Goal: Communication & Community: Answer question/provide support

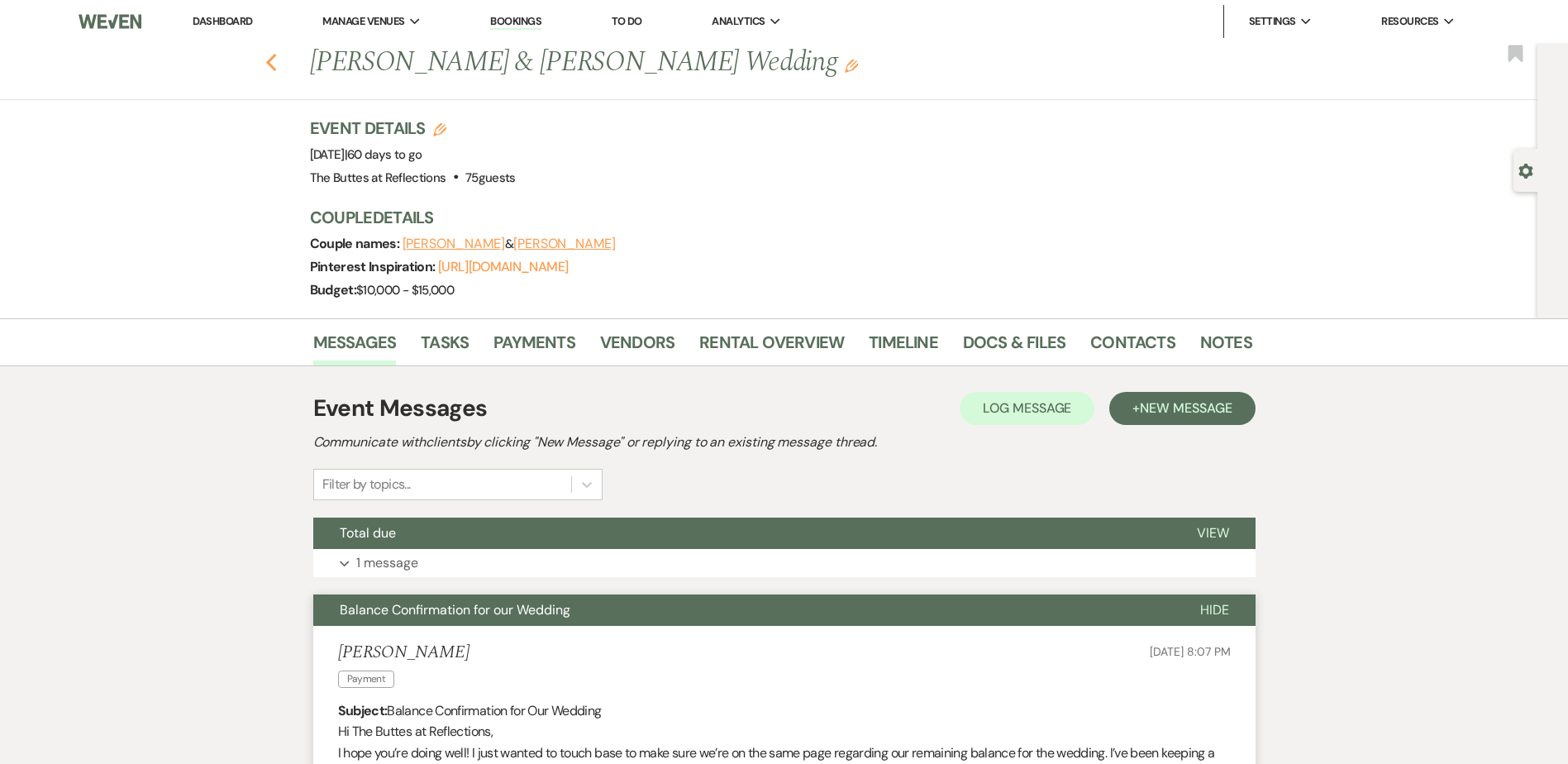
click at [278, 58] on icon "Previous" at bounding box center [272, 63] width 13 height 20
select select "8"
select select "5"
select select "8"
select select "5"
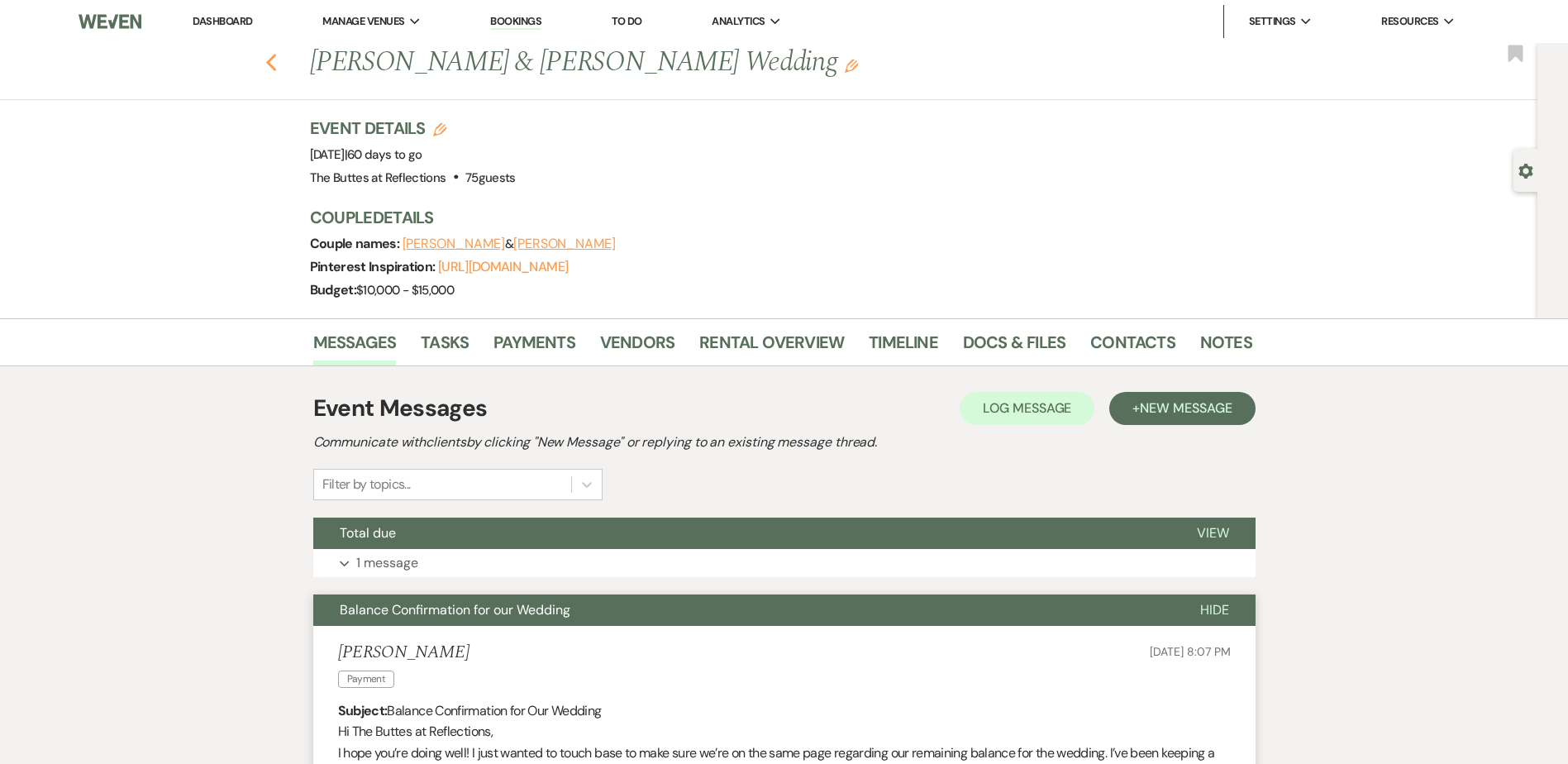
select select "8"
select select "5"
select select "8"
select select "5"
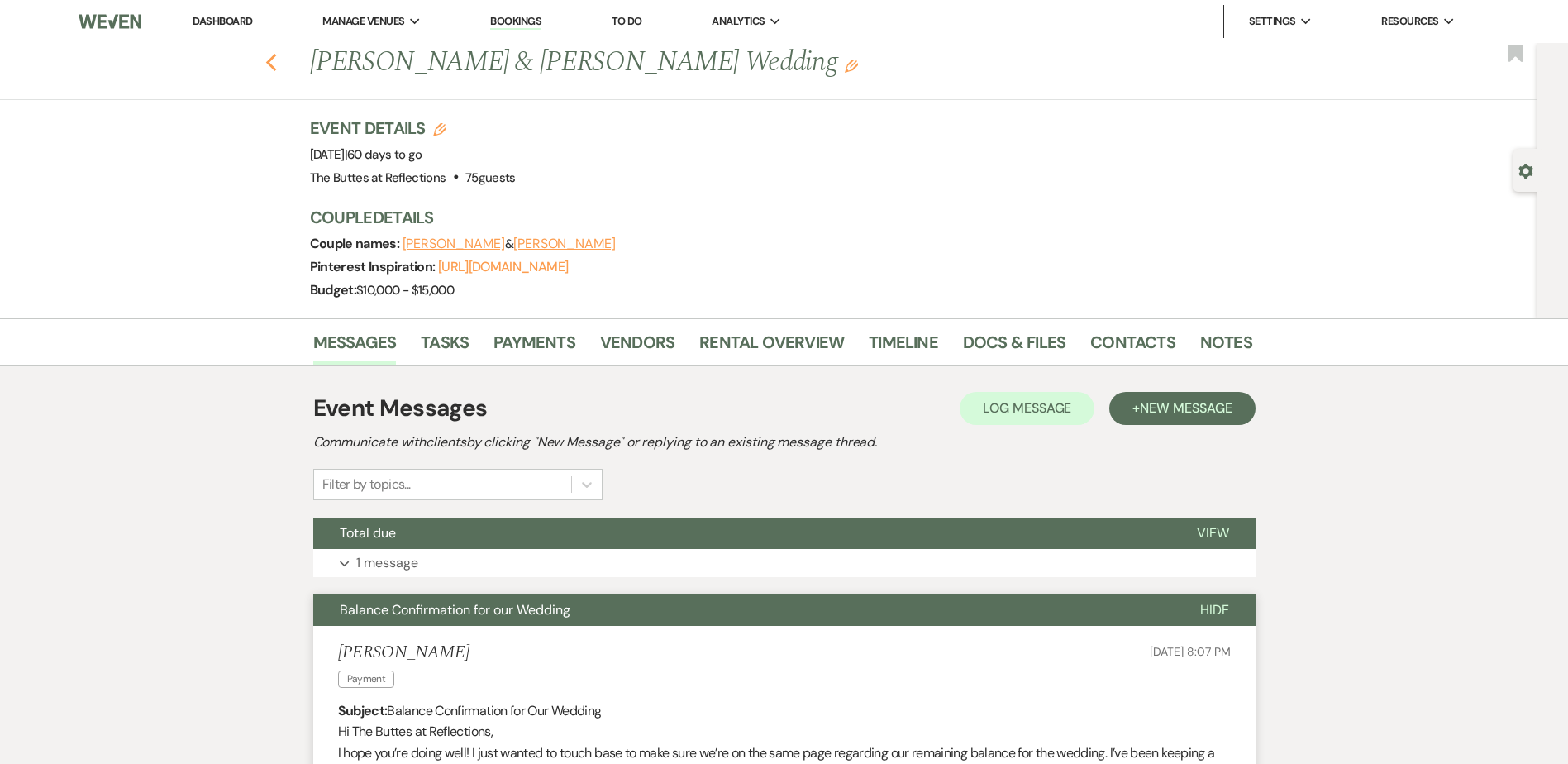
select select "8"
select select "2"
select select "8"
select select "5"
select select "8"
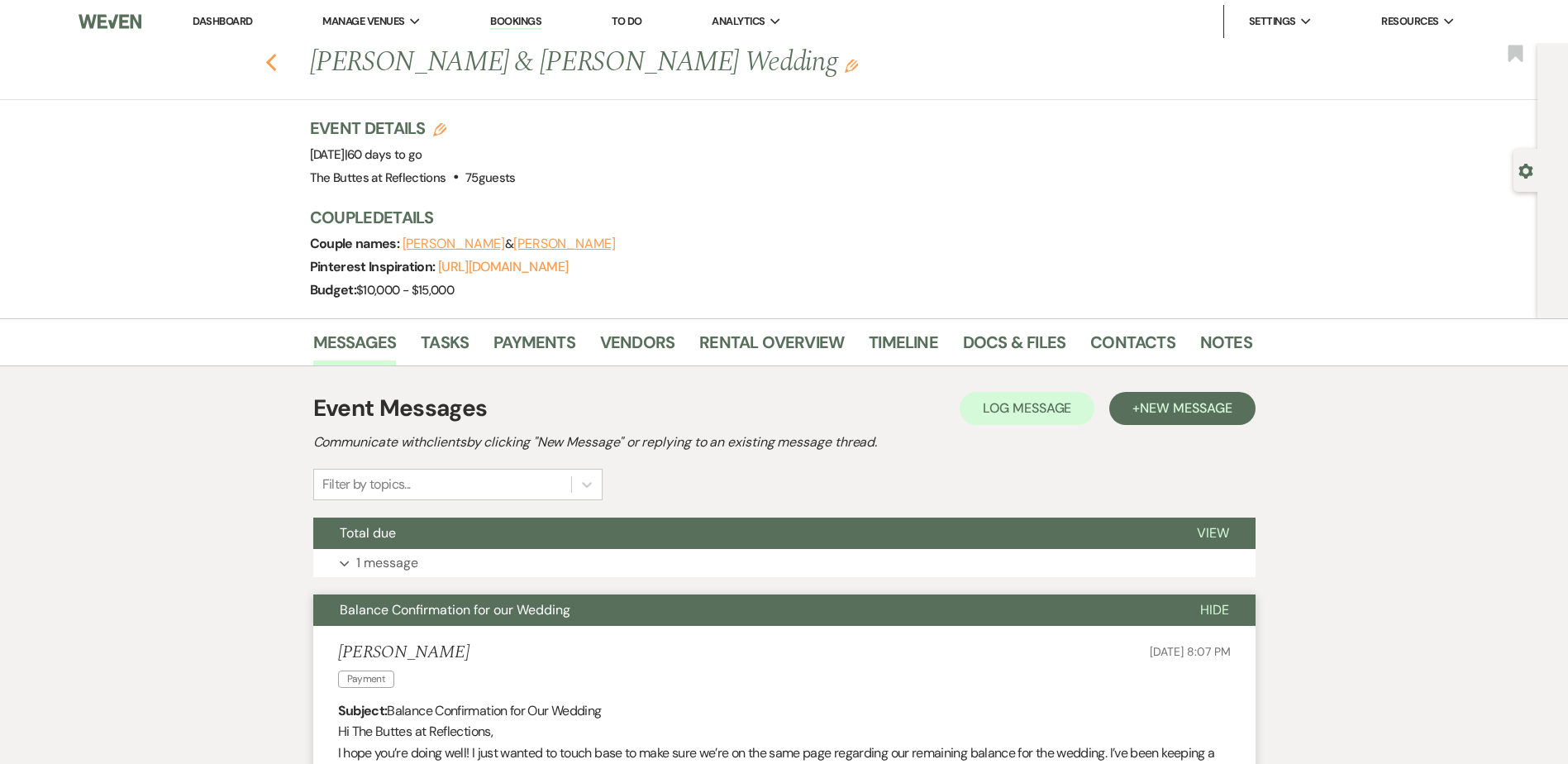
select select "5"
select select "8"
select select "5"
select select "8"
select select "5"
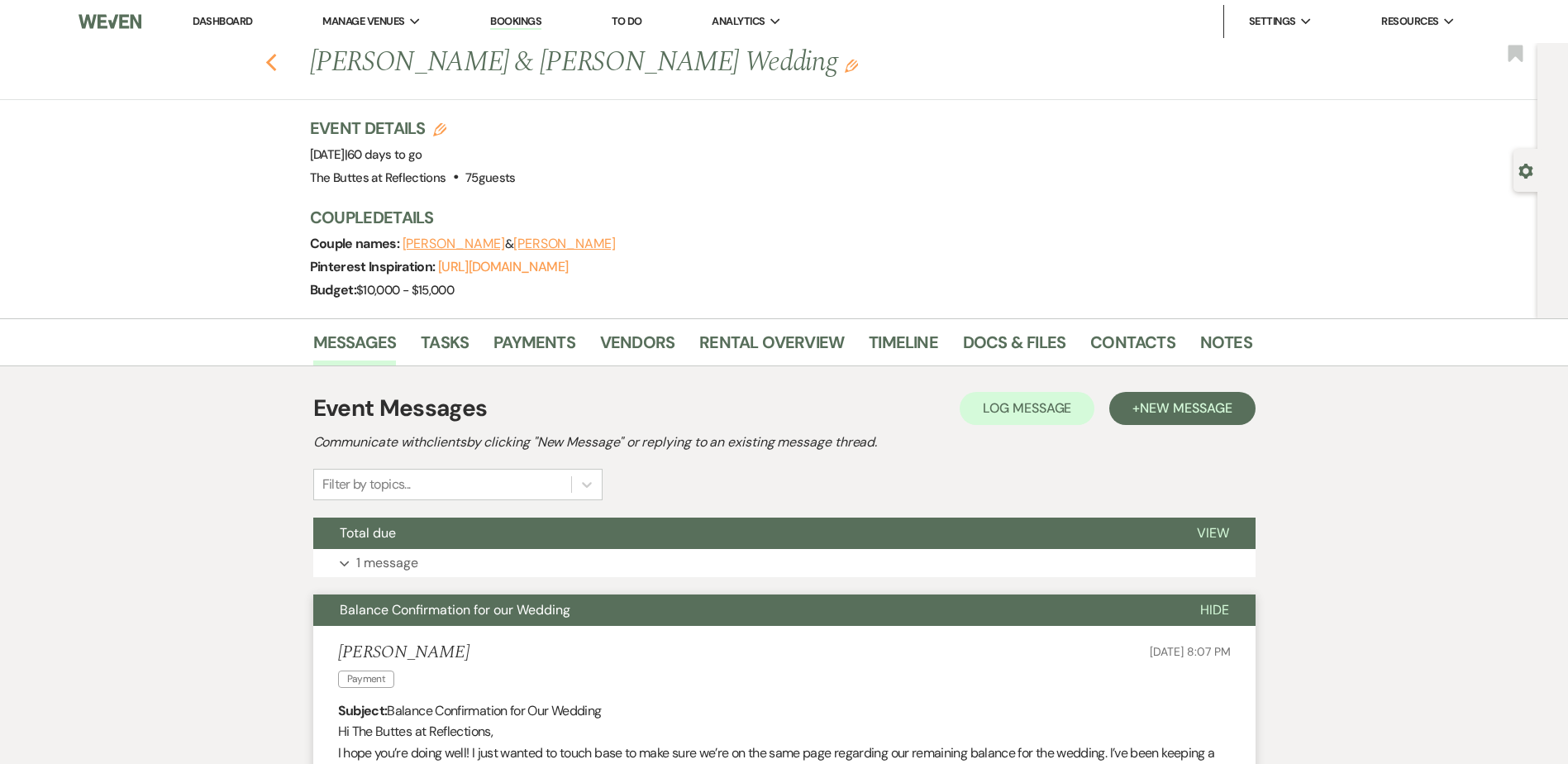
select select "8"
select select "5"
select select "8"
select select "6"
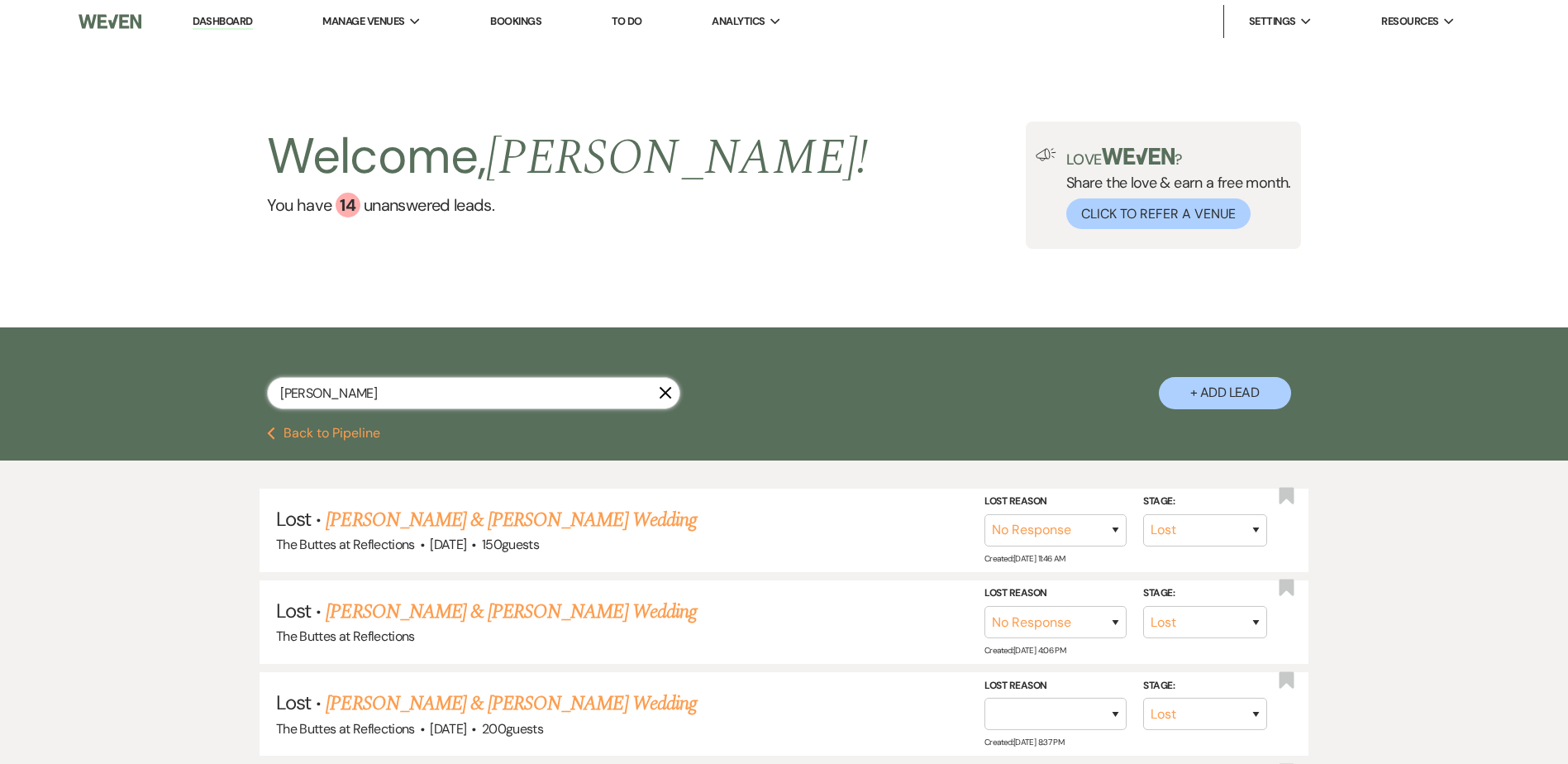
drag, startPoint x: 326, startPoint y: 398, endPoint x: 273, endPoint y: 399, distance: 53.0
click at [273, 399] on input "[PERSON_NAME]" at bounding box center [473, 392] width 413 height 32
type input "juli"
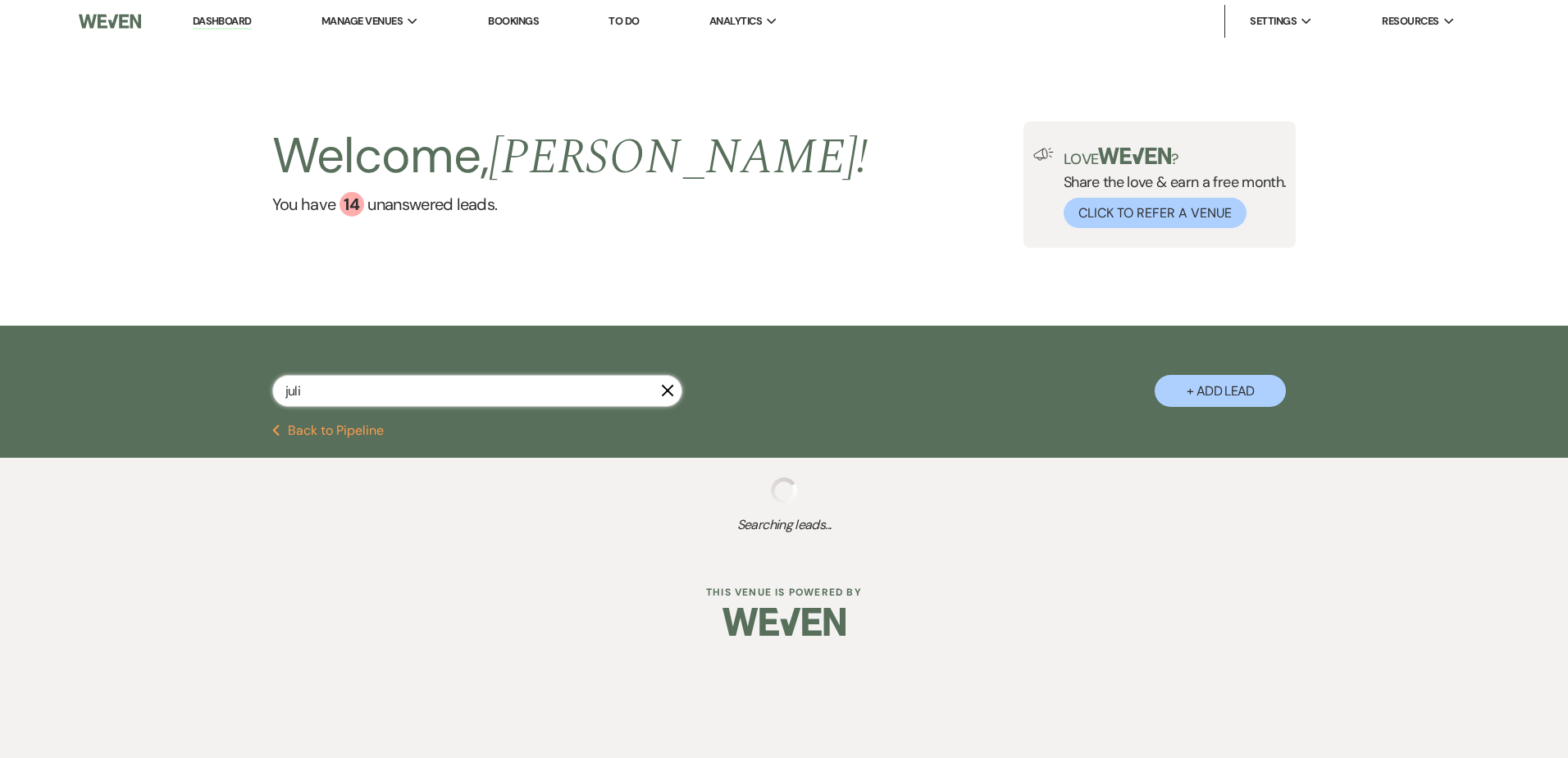
select select "8"
select select "6"
select select "8"
select select "5"
select select "8"
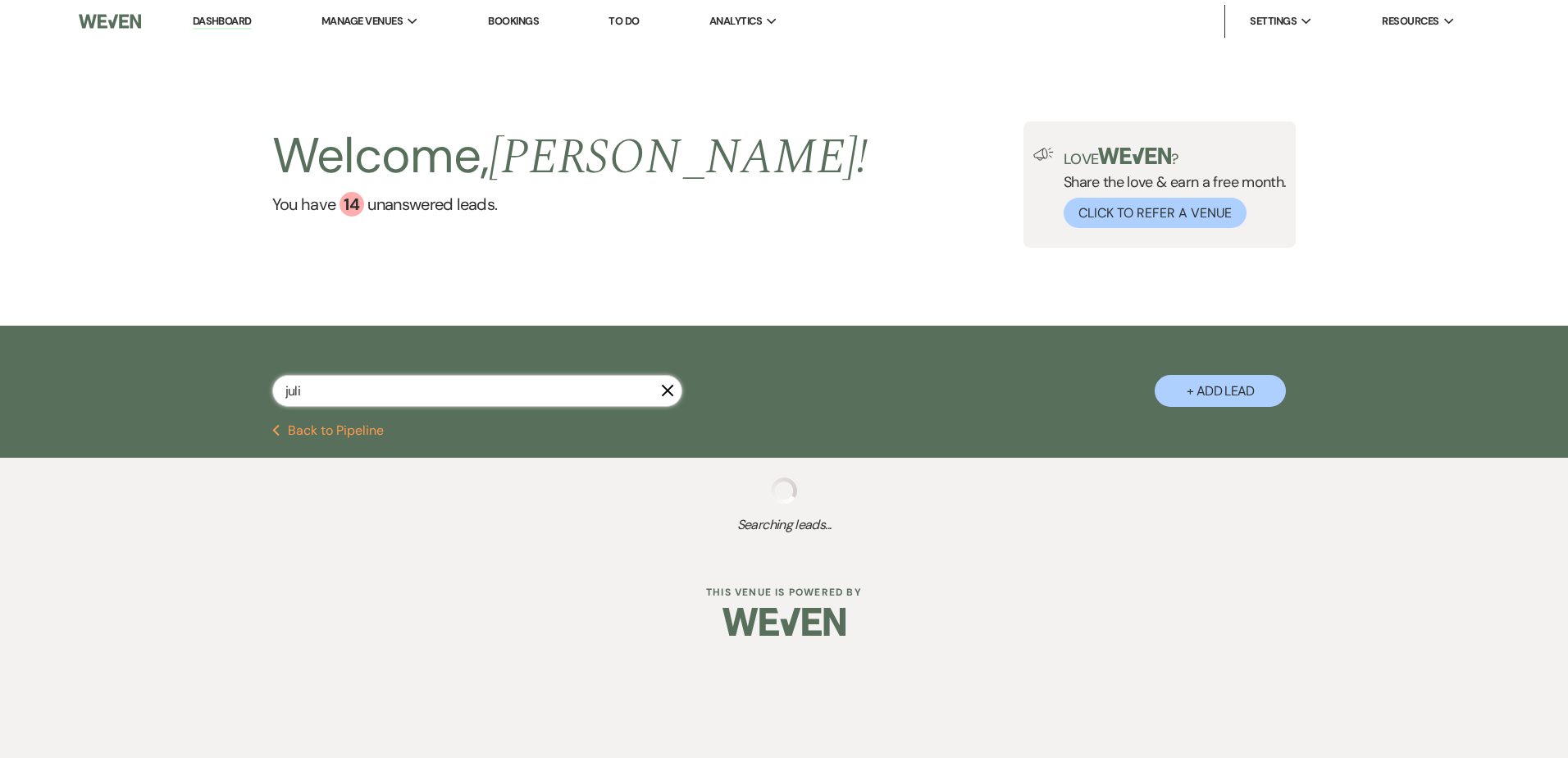
select select "5"
select select "8"
select select "5"
select select "8"
select select "5"
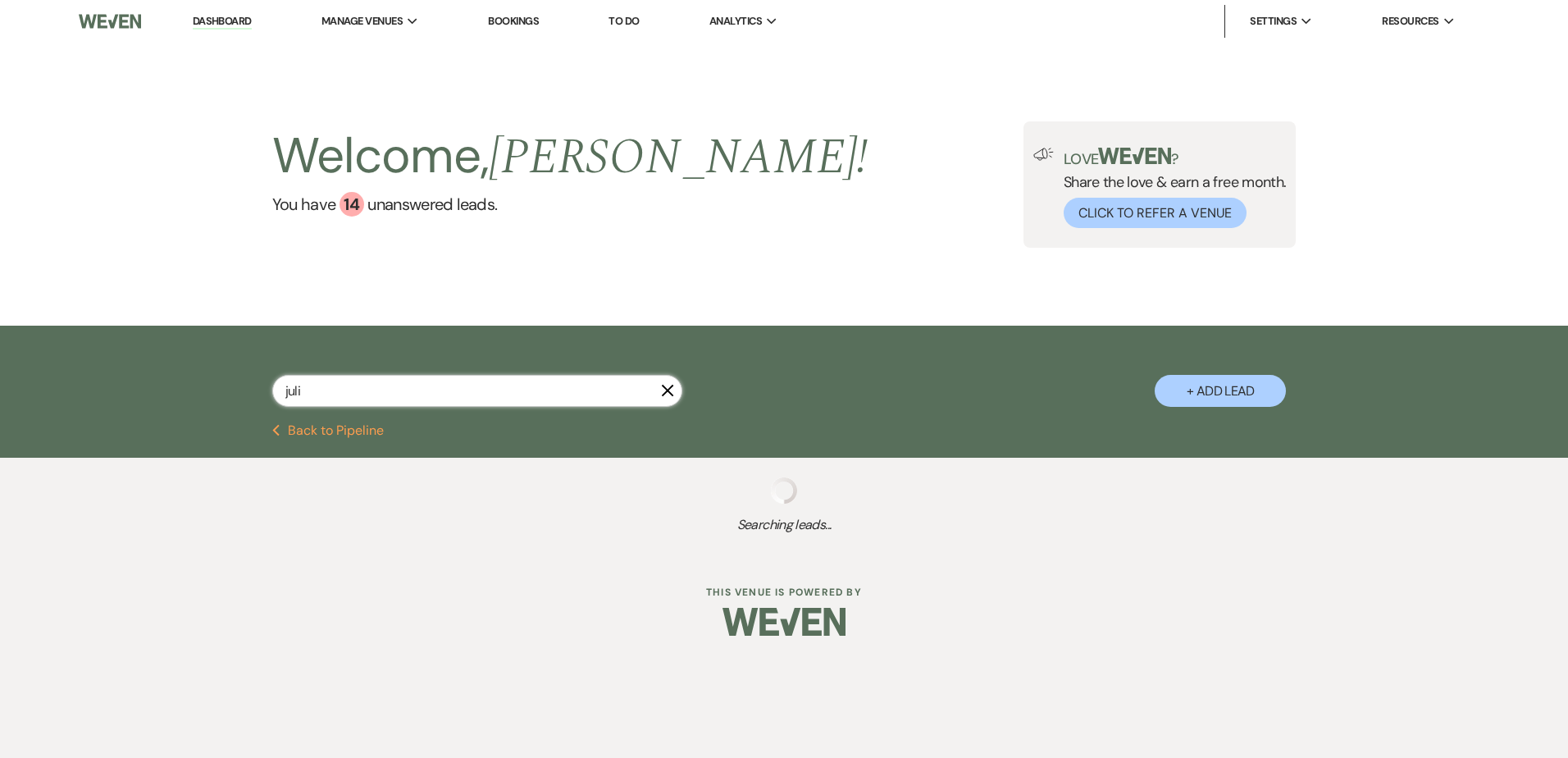
select select "8"
select select "6"
select select "8"
select select "1"
select select "8"
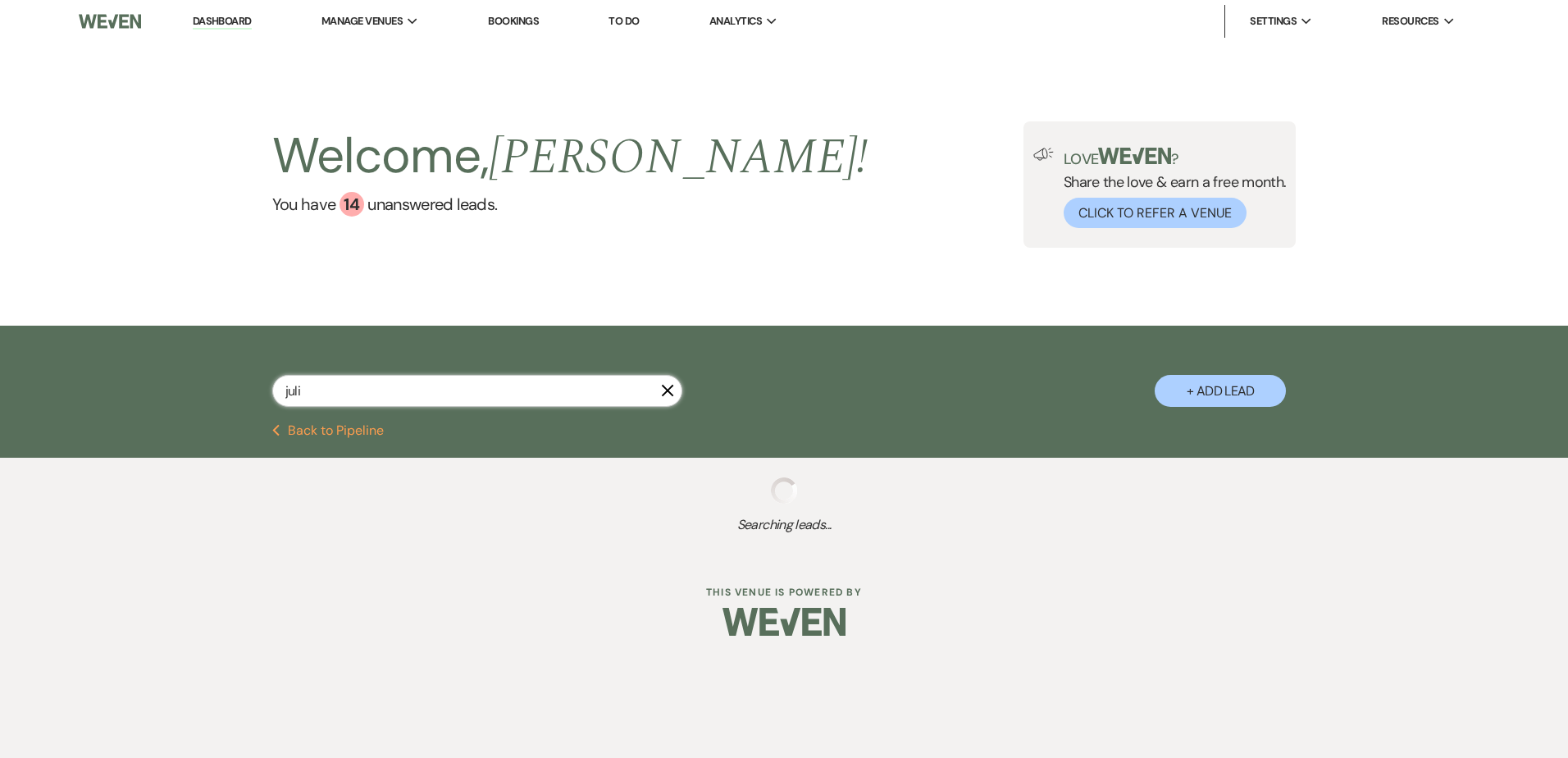
select select "5"
select select "8"
select select "5"
select select "8"
select select "10"
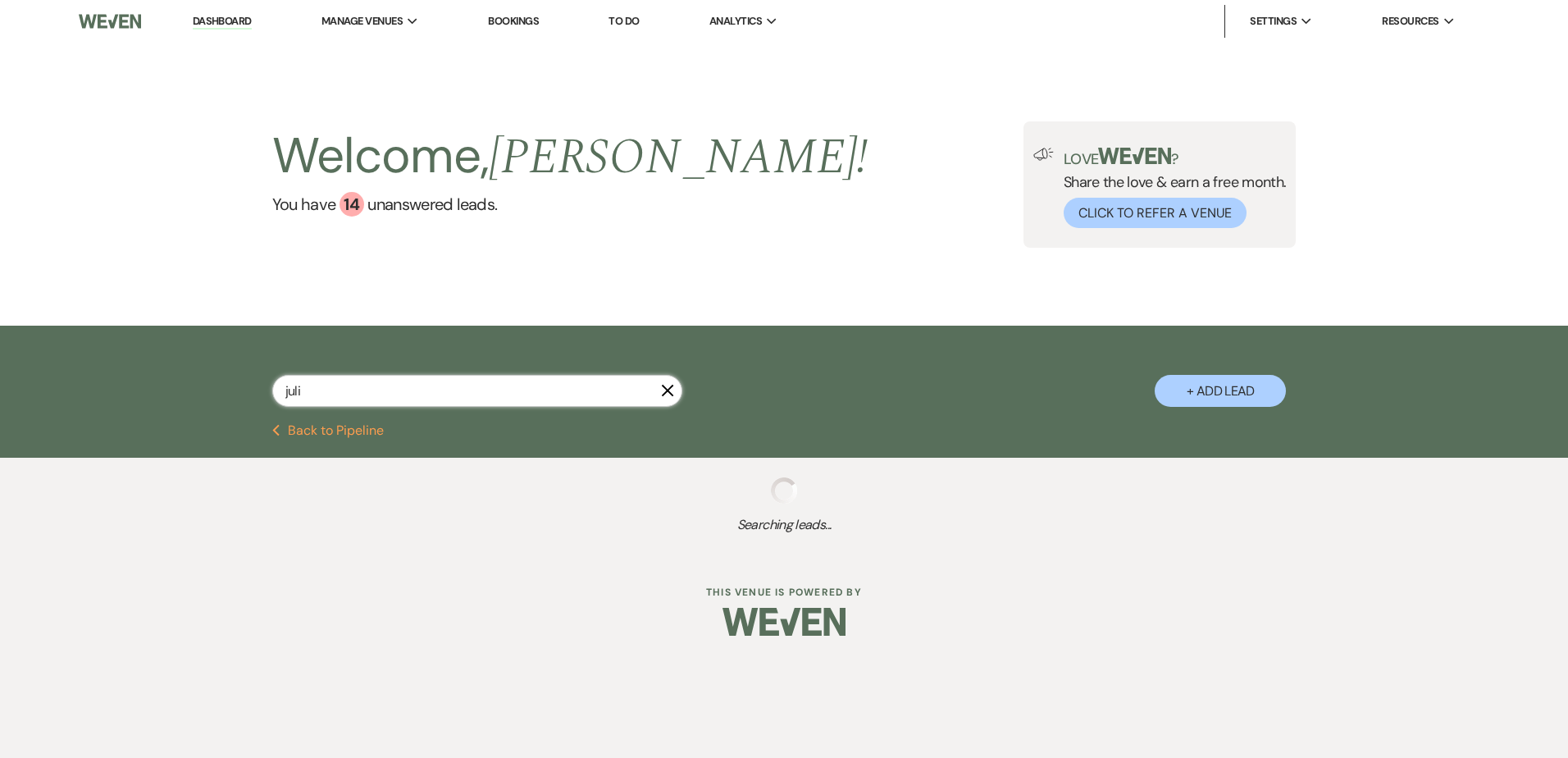
select select "8"
select select "5"
select select "8"
select select "5"
select select "8"
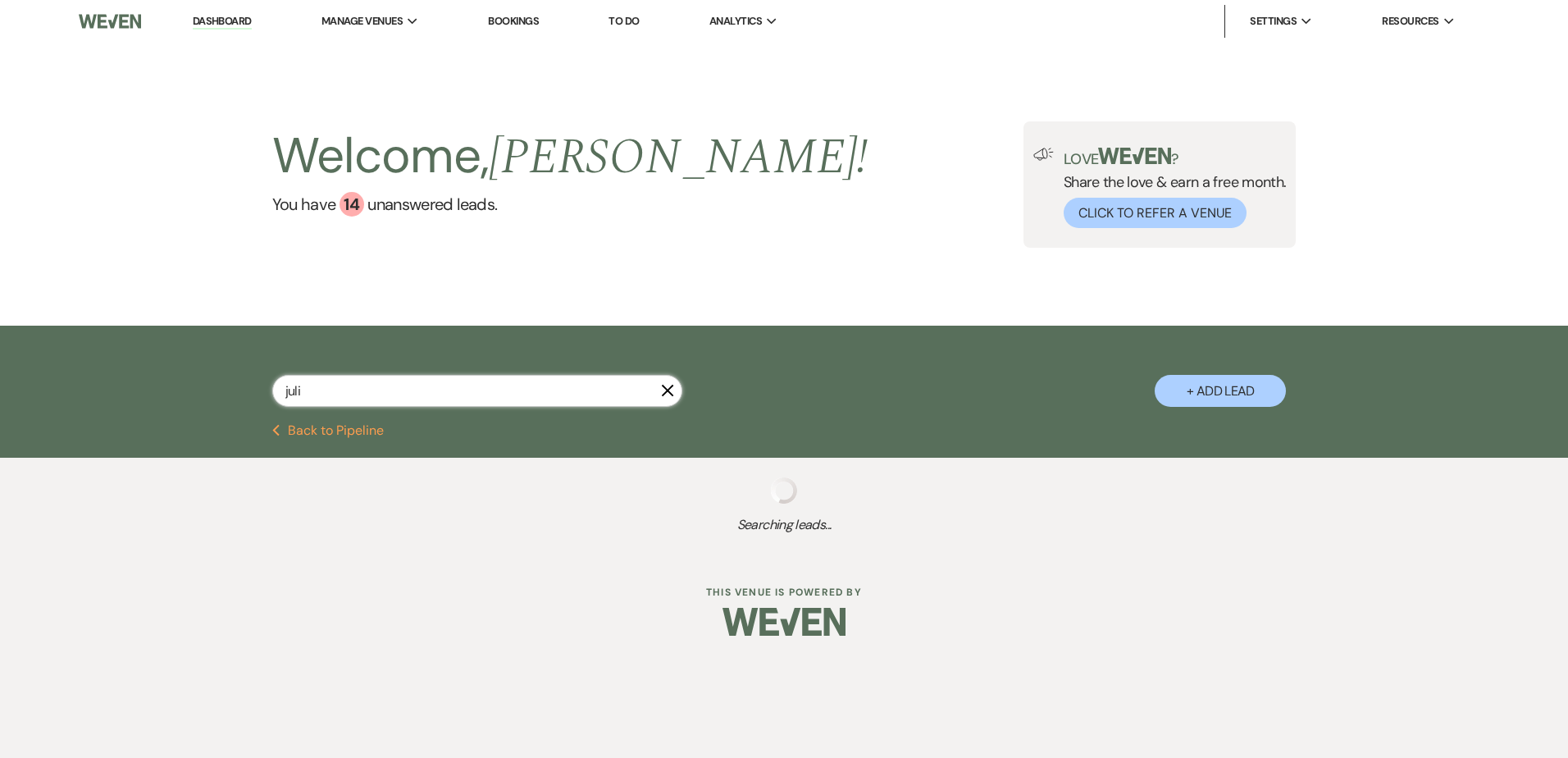
select select "5"
select select "8"
select select "5"
select select "8"
select select "6"
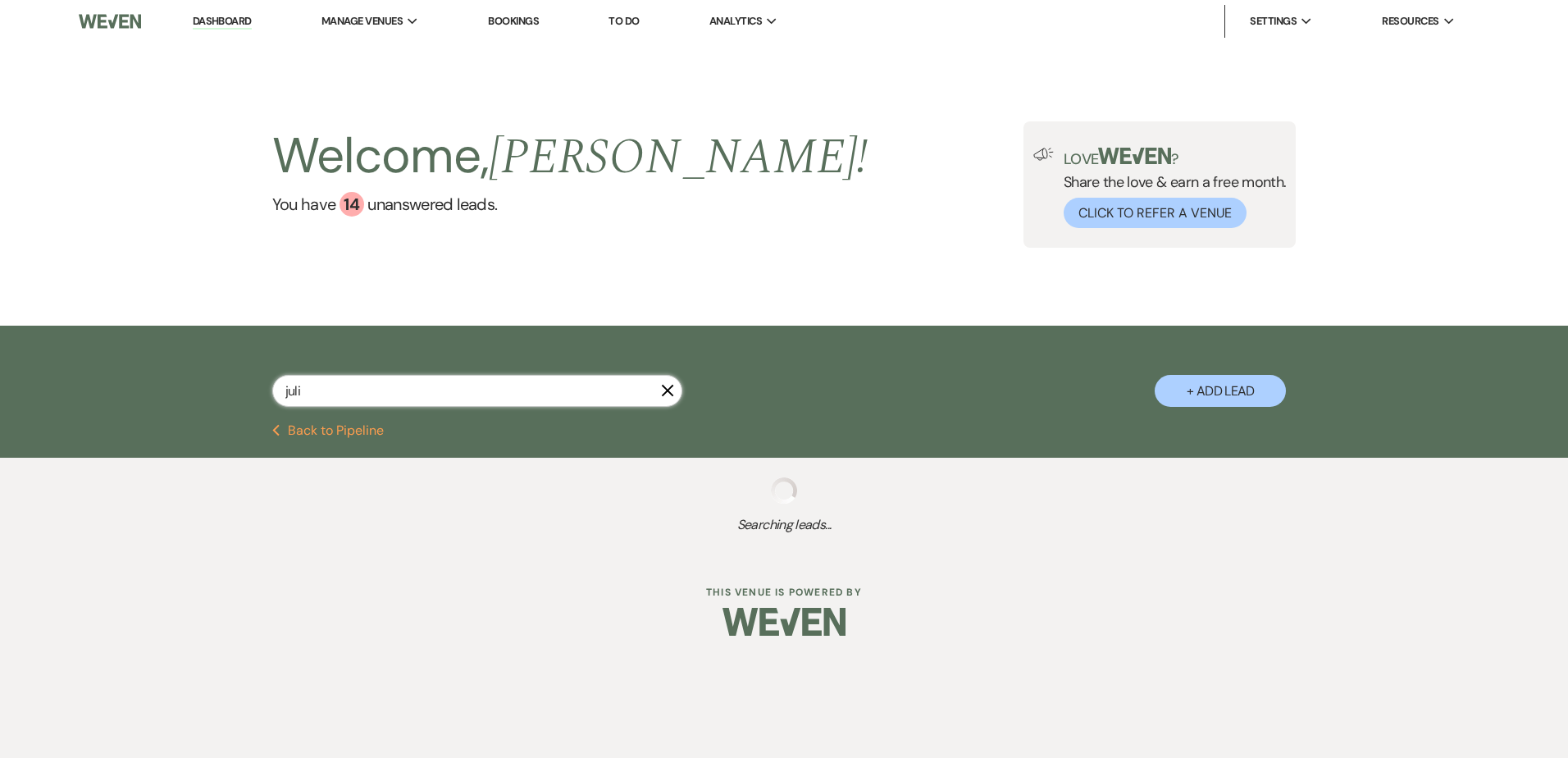
select select "8"
select select "5"
select select "8"
select select "5"
select select "8"
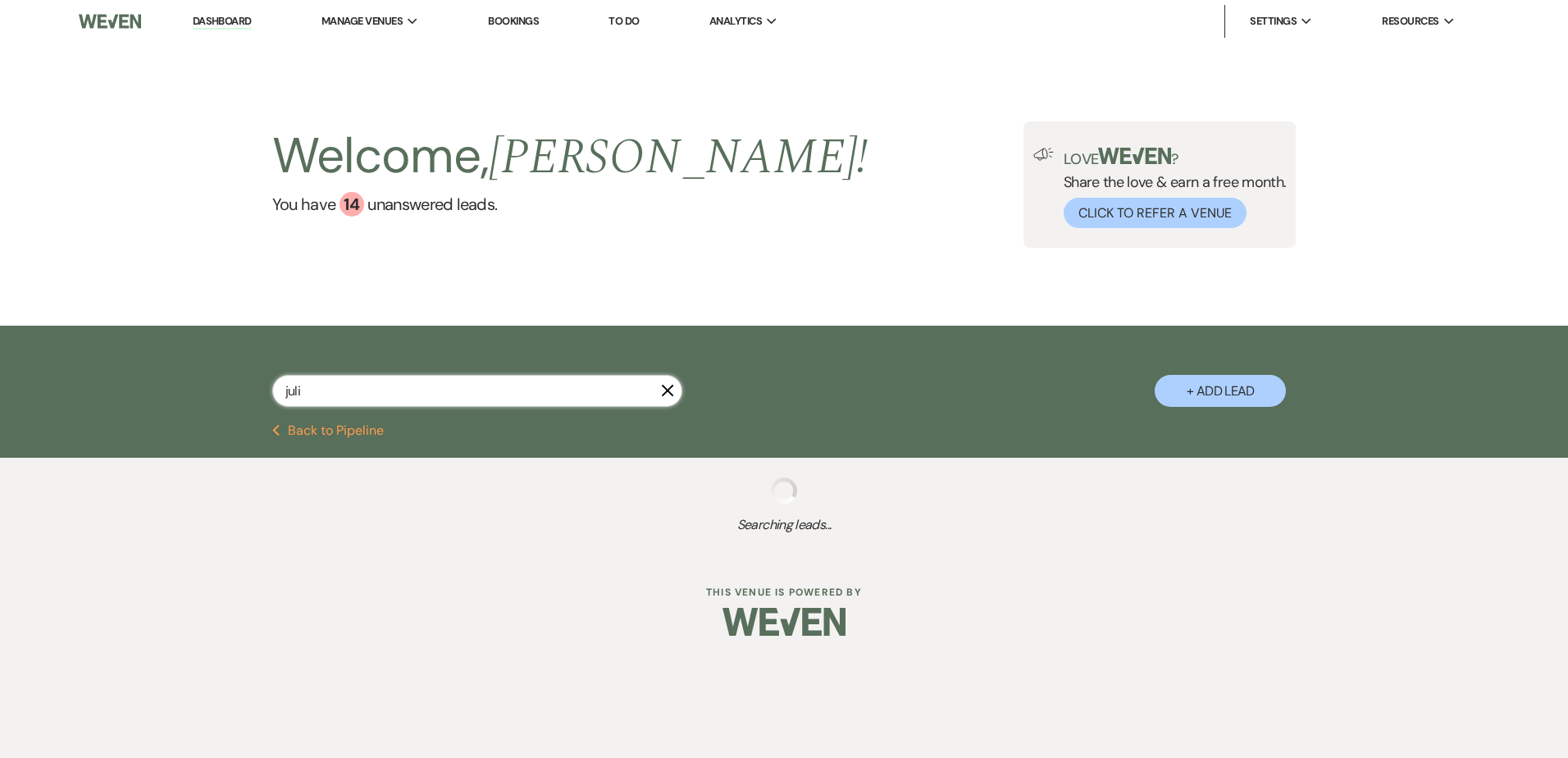
select select "5"
select select "8"
select select "5"
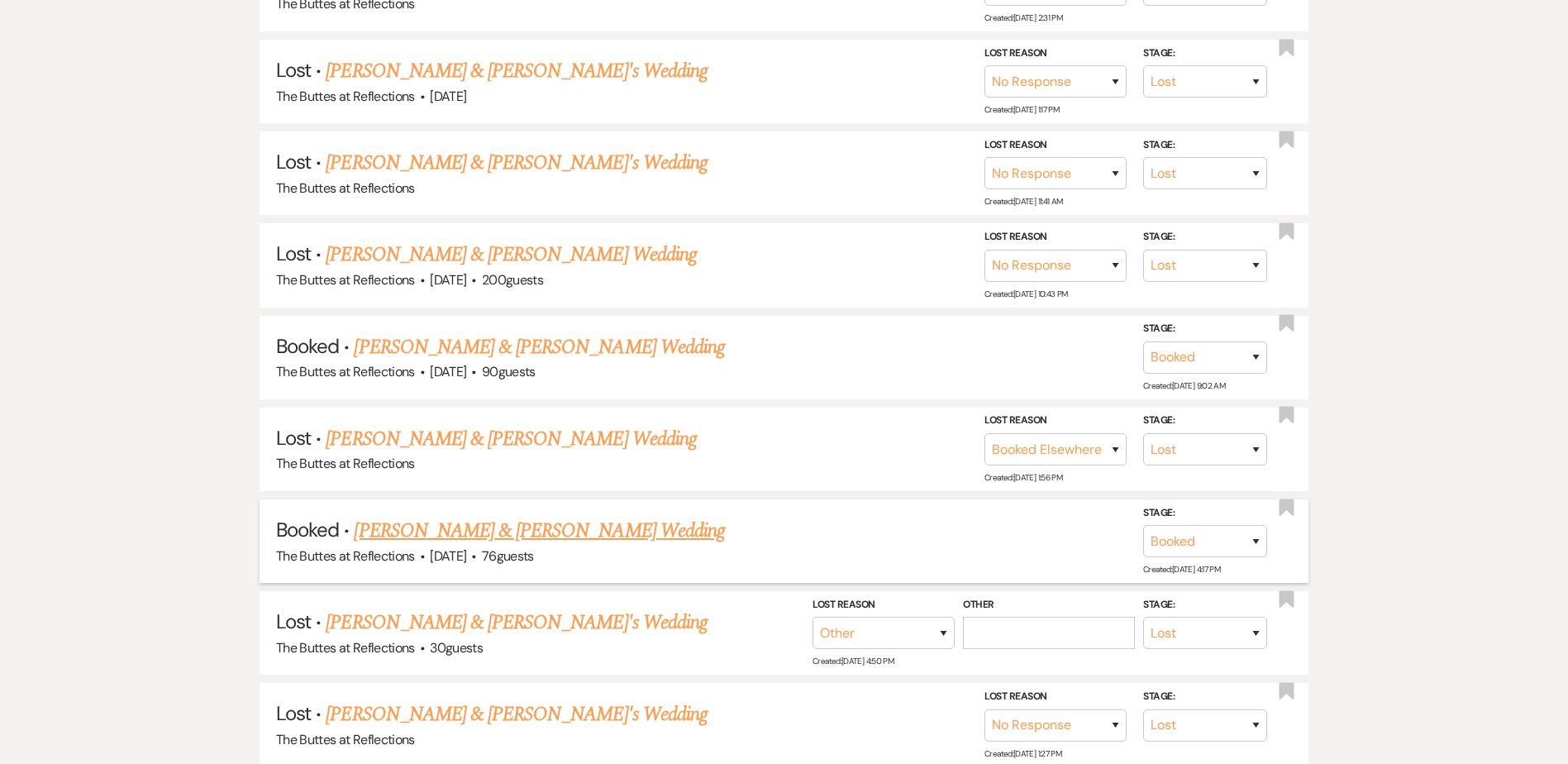
scroll to position [661, 0]
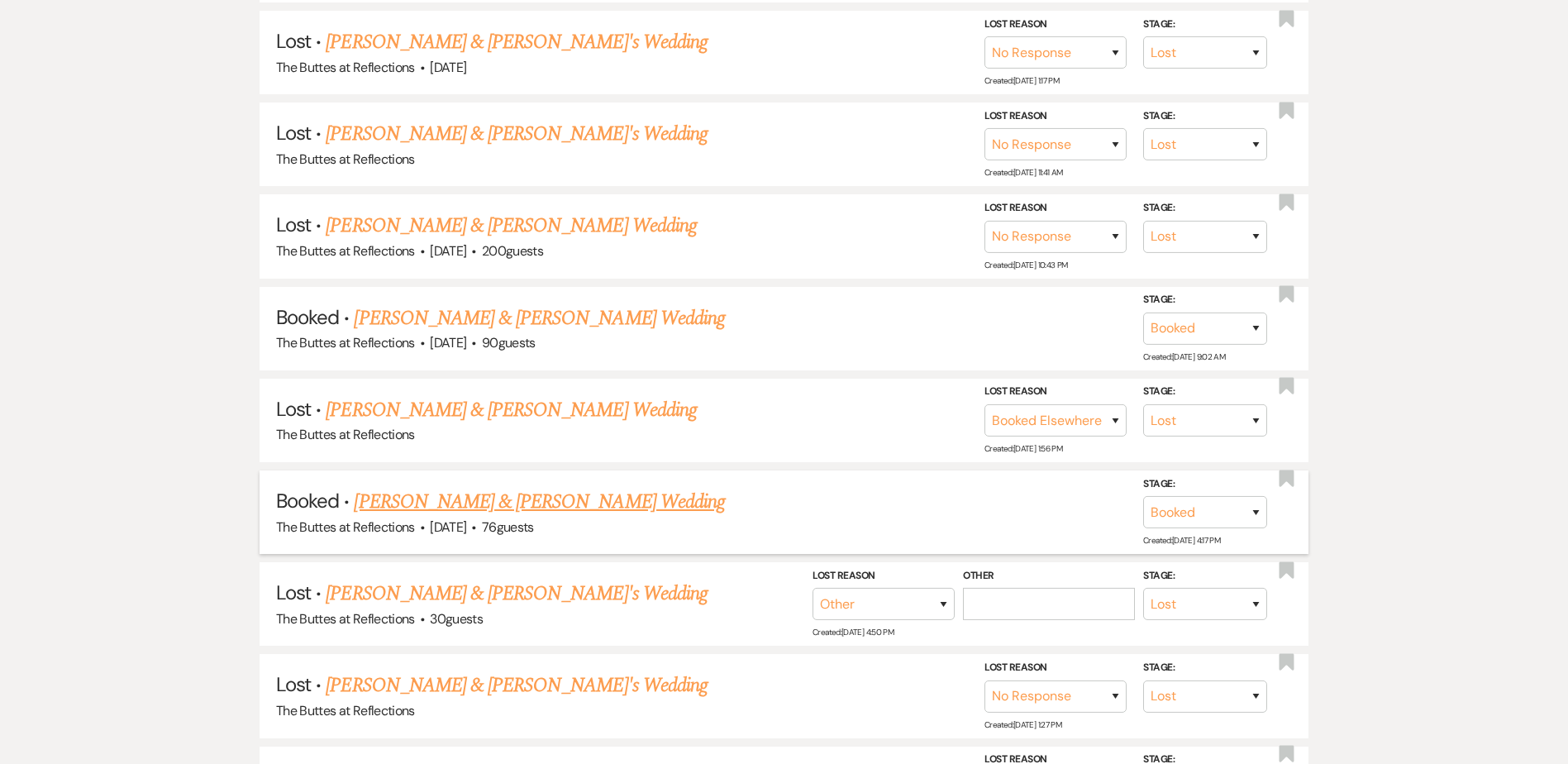
type input "juli"
click at [460, 503] on link "[PERSON_NAME] & [PERSON_NAME] Wedding" at bounding box center [539, 501] width 371 height 30
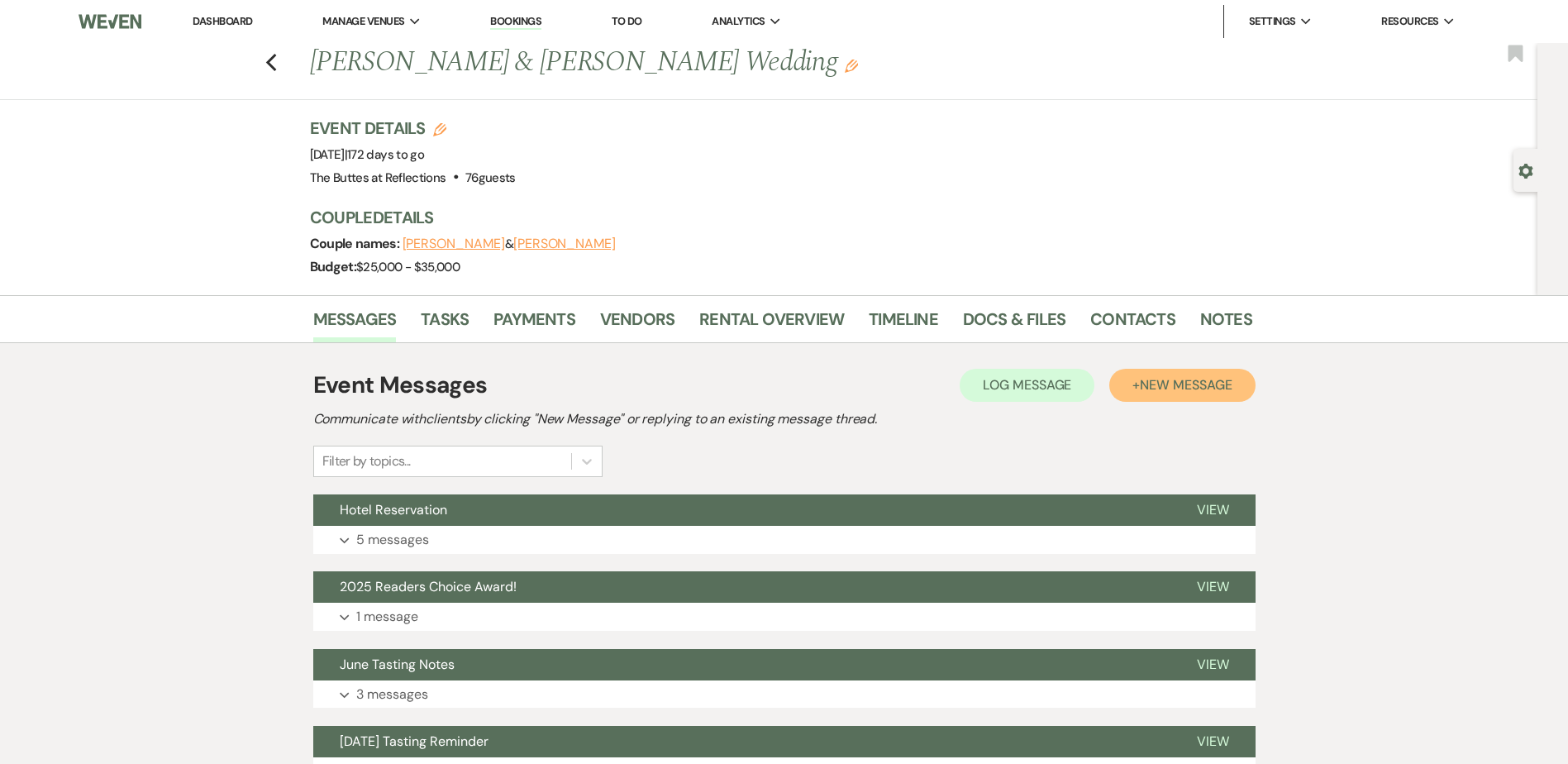
click at [1160, 380] on span "New Message" at bounding box center [1186, 384] width 92 height 17
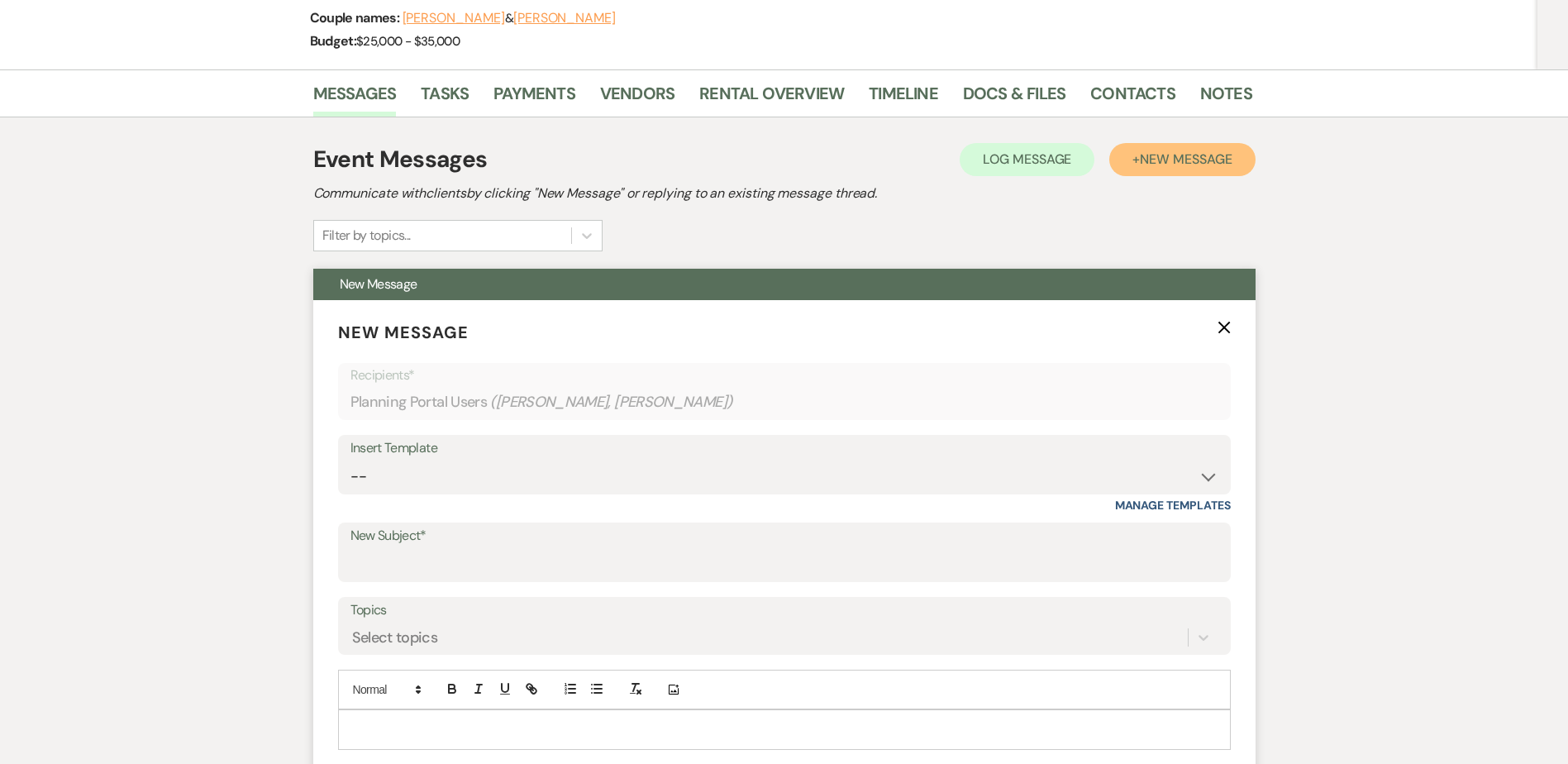
scroll to position [248, 0]
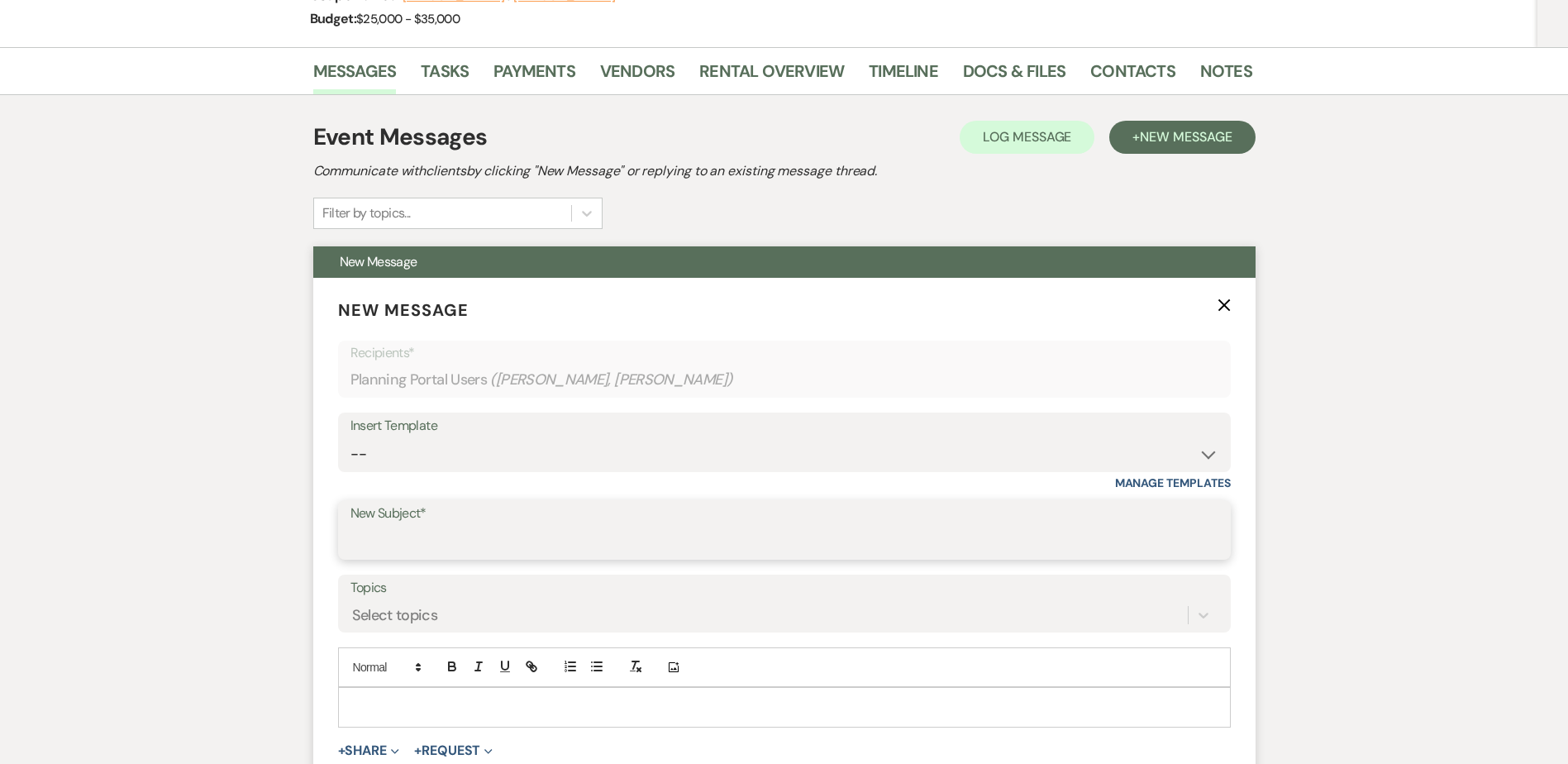
click at [369, 531] on input "New Subject*" at bounding box center [784, 541] width 868 height 32
type input "Payment"
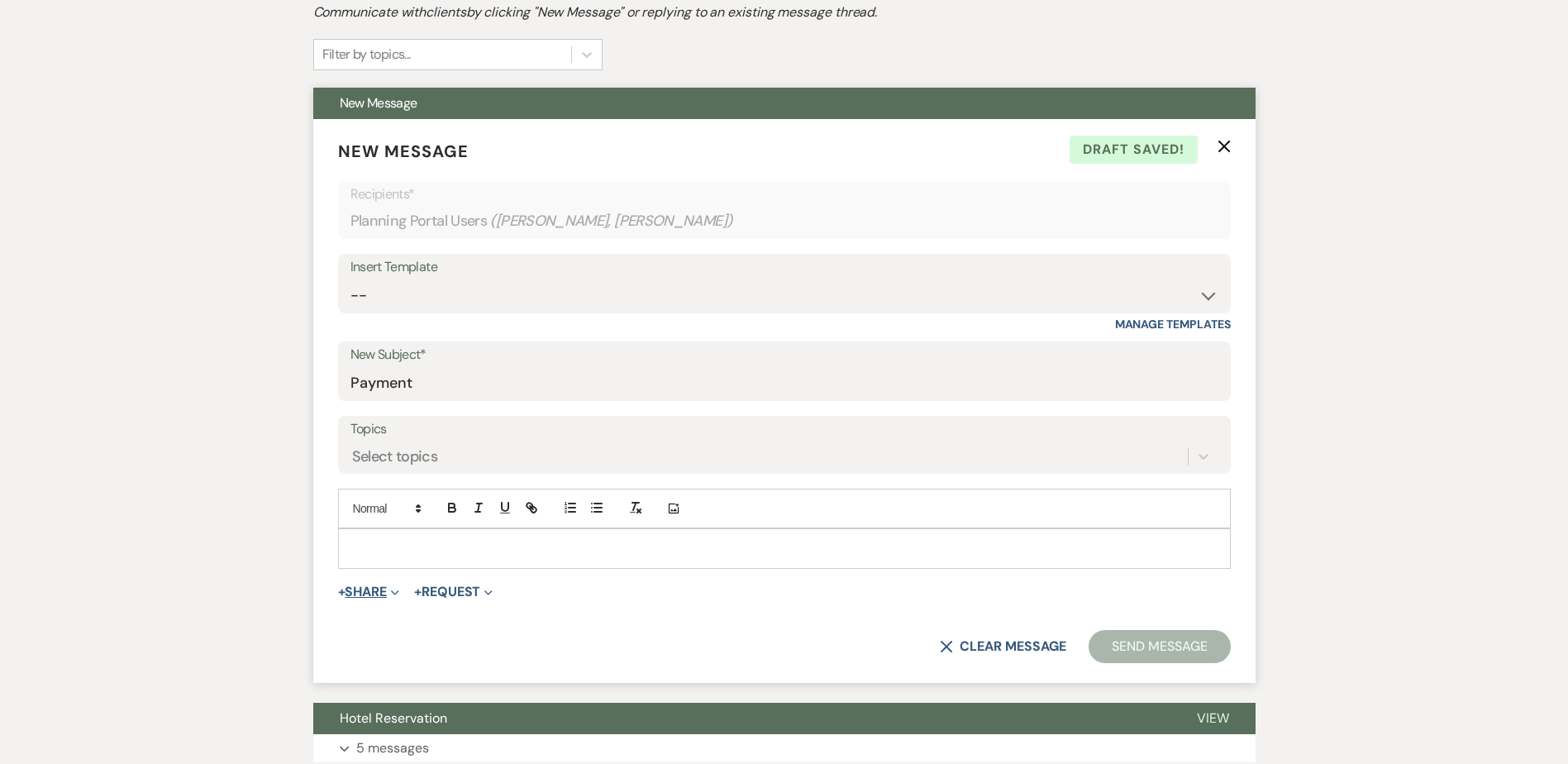
scroll to position [413, 0]
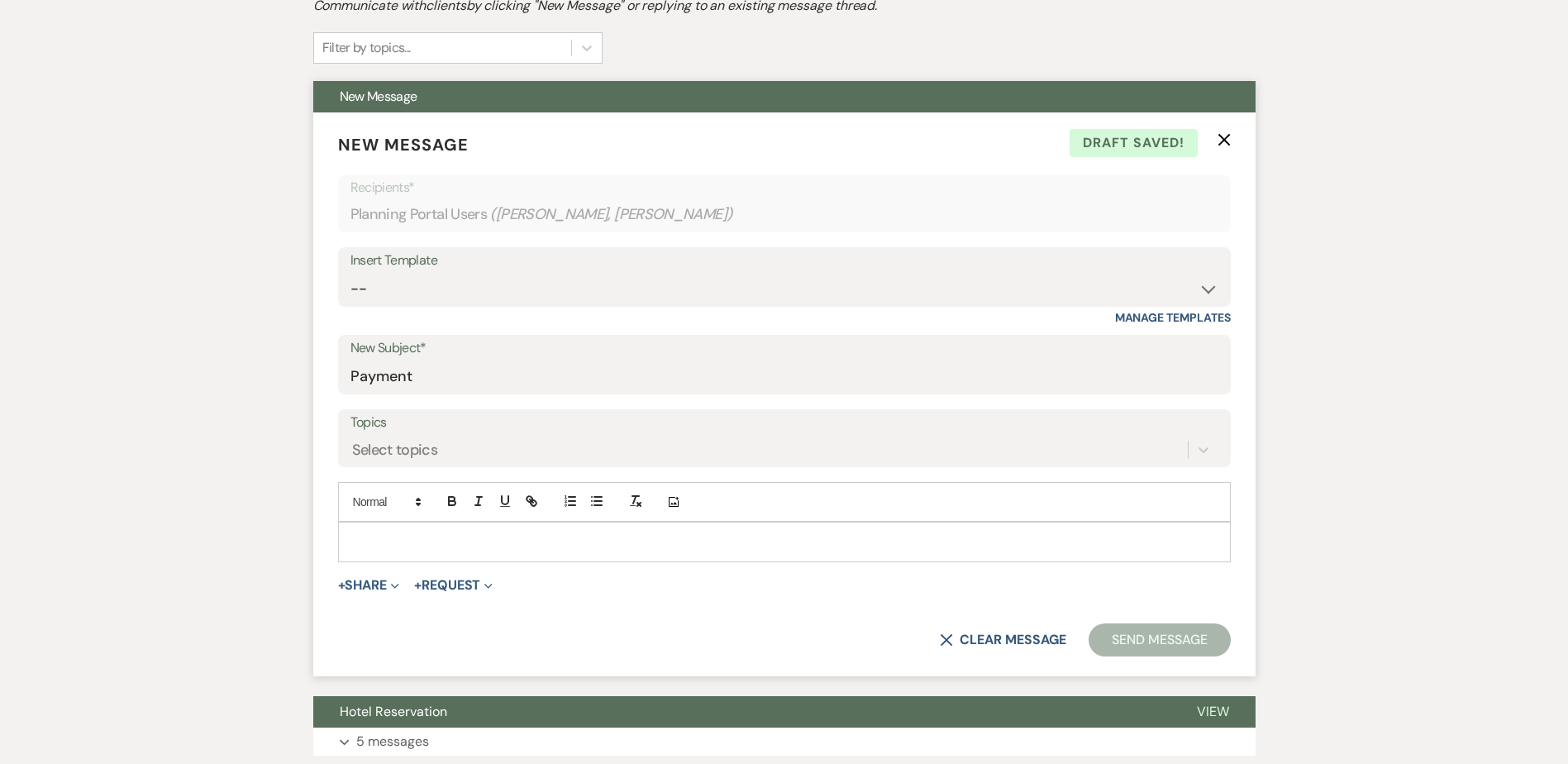
click at [365, 531] on div at bounding box center [784, 541] width 891 height 38
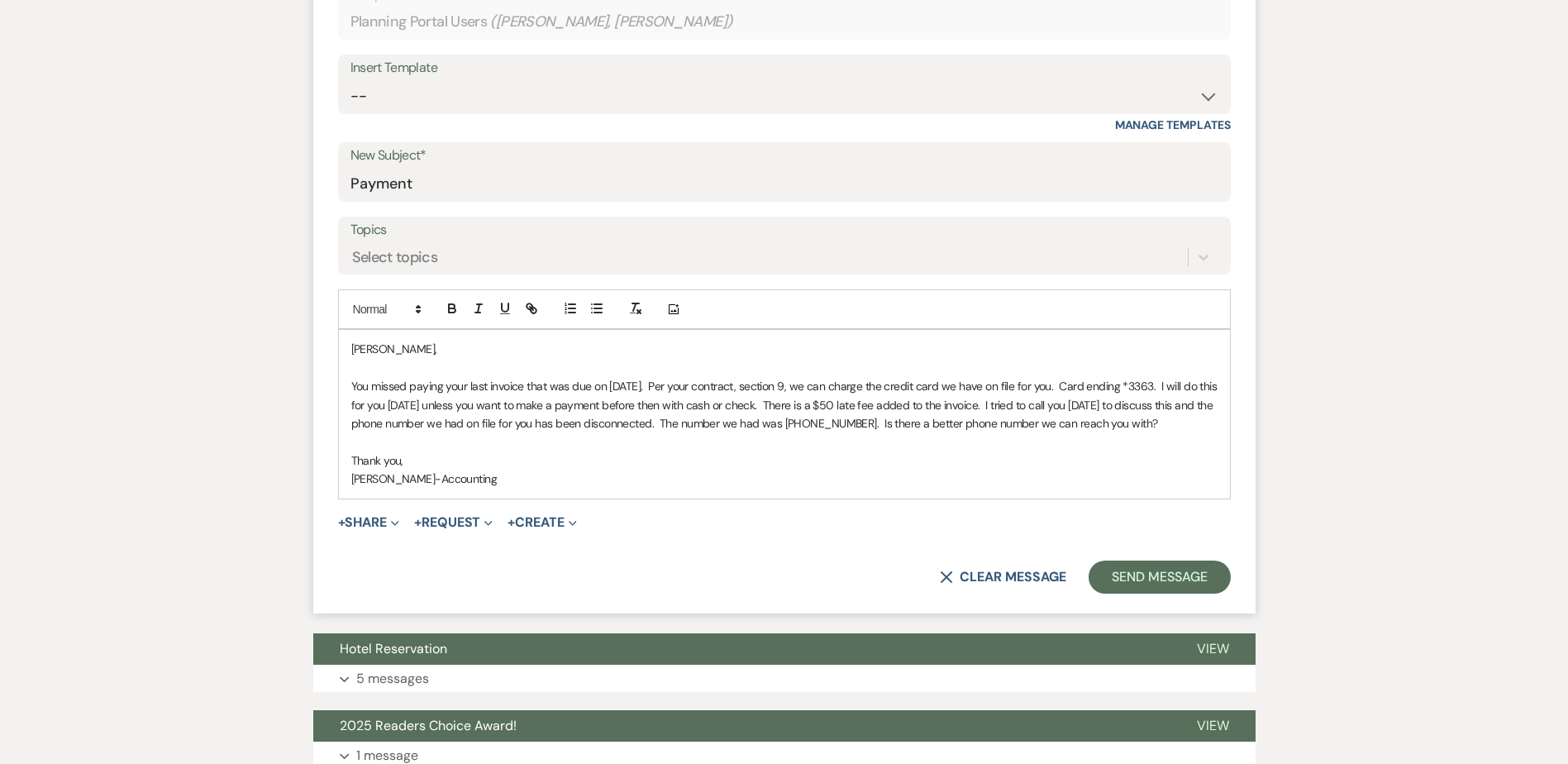
scroll to position [661, 0]
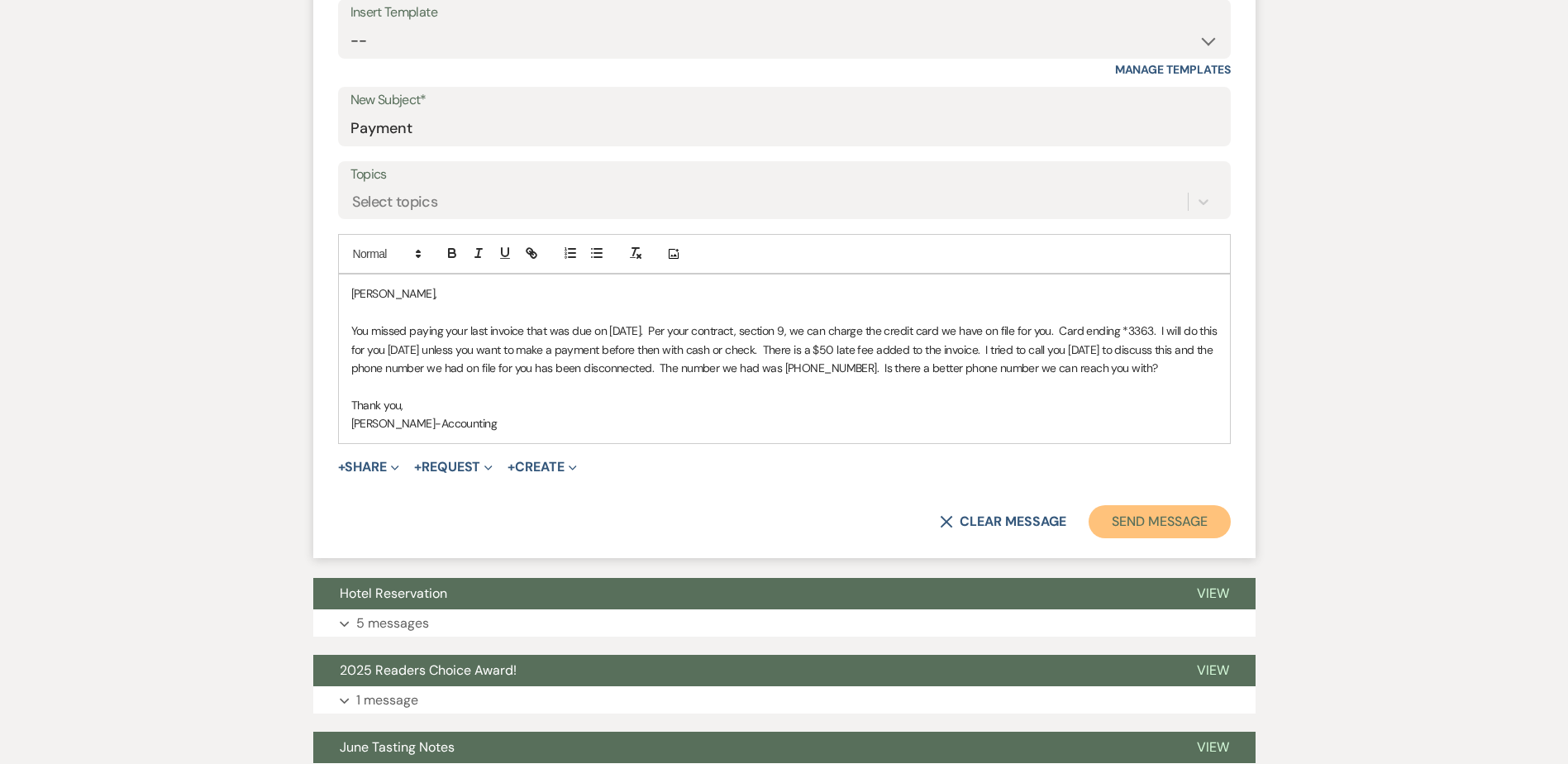
click at [1133, 514] on button "Send Message" at bounding box center [1159, 521] width 142 height 33
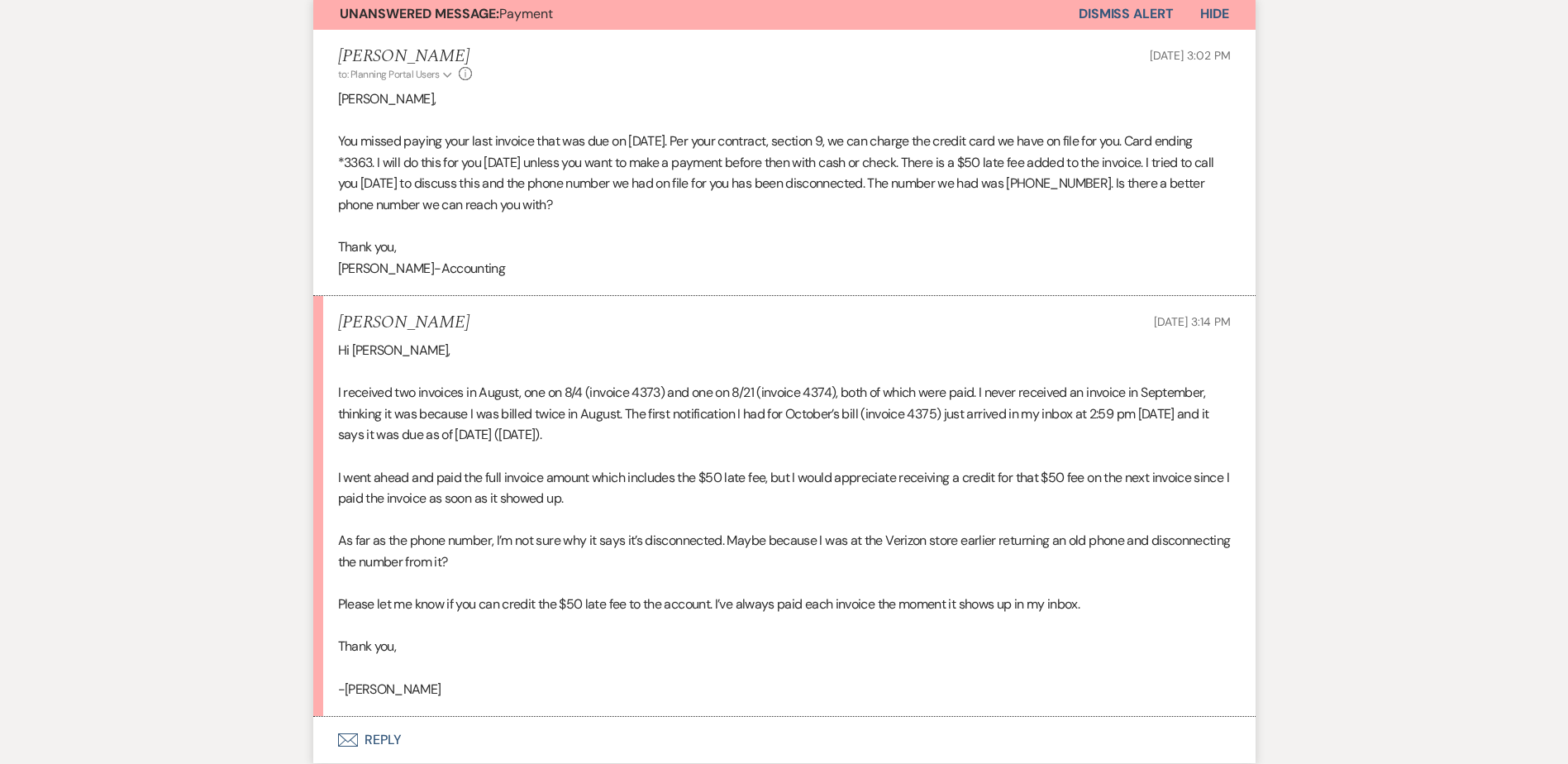
scroll to position [579, 0]
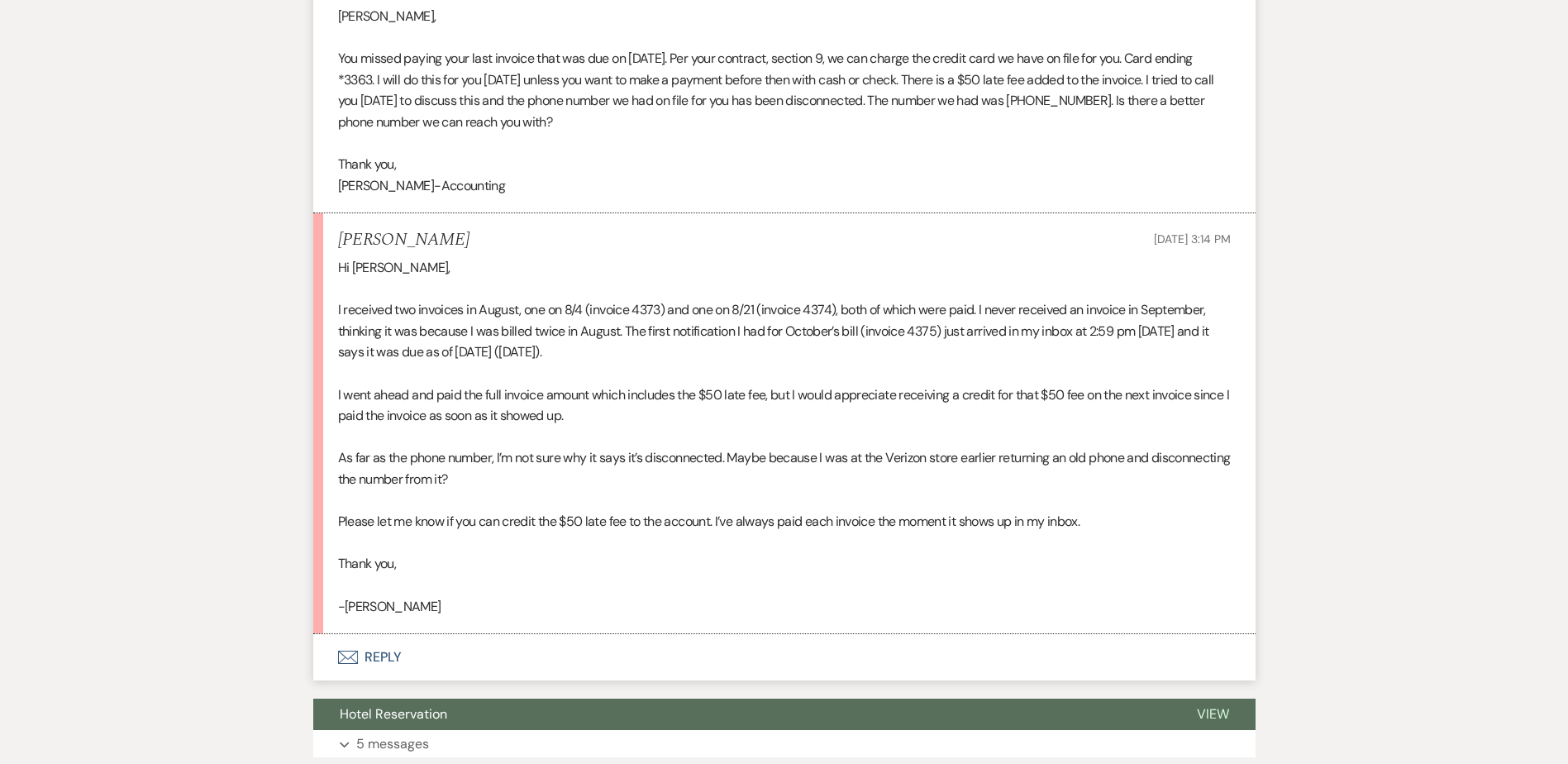
click at [380, 659] on button "Envelope Reply" at bounding box center [784, 657] width 942 height 46
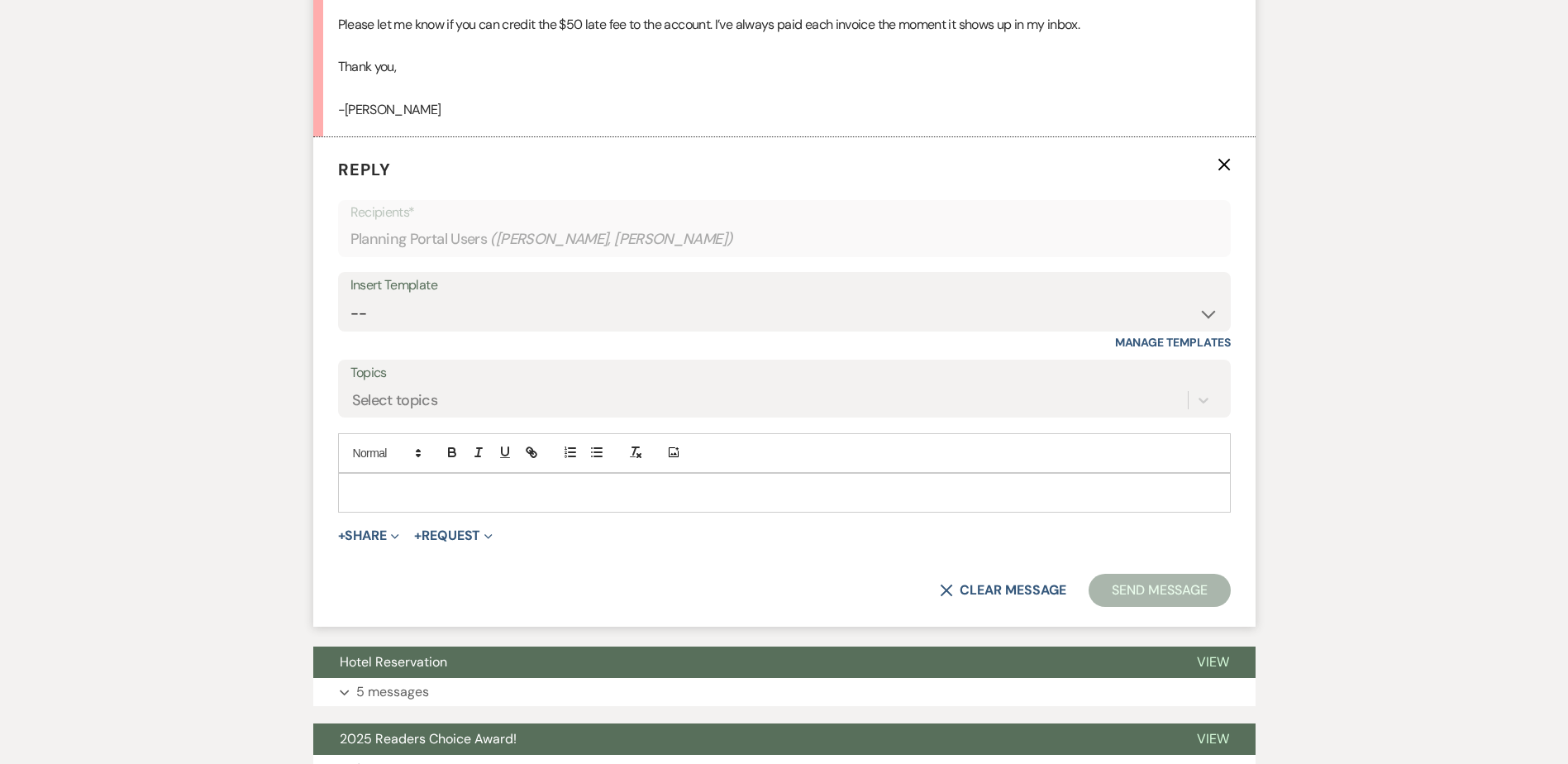
scroll to position [1077, 0]
click at [382, 390] on div "Select topics" at bounding box center [395, 400] width 86 height 23
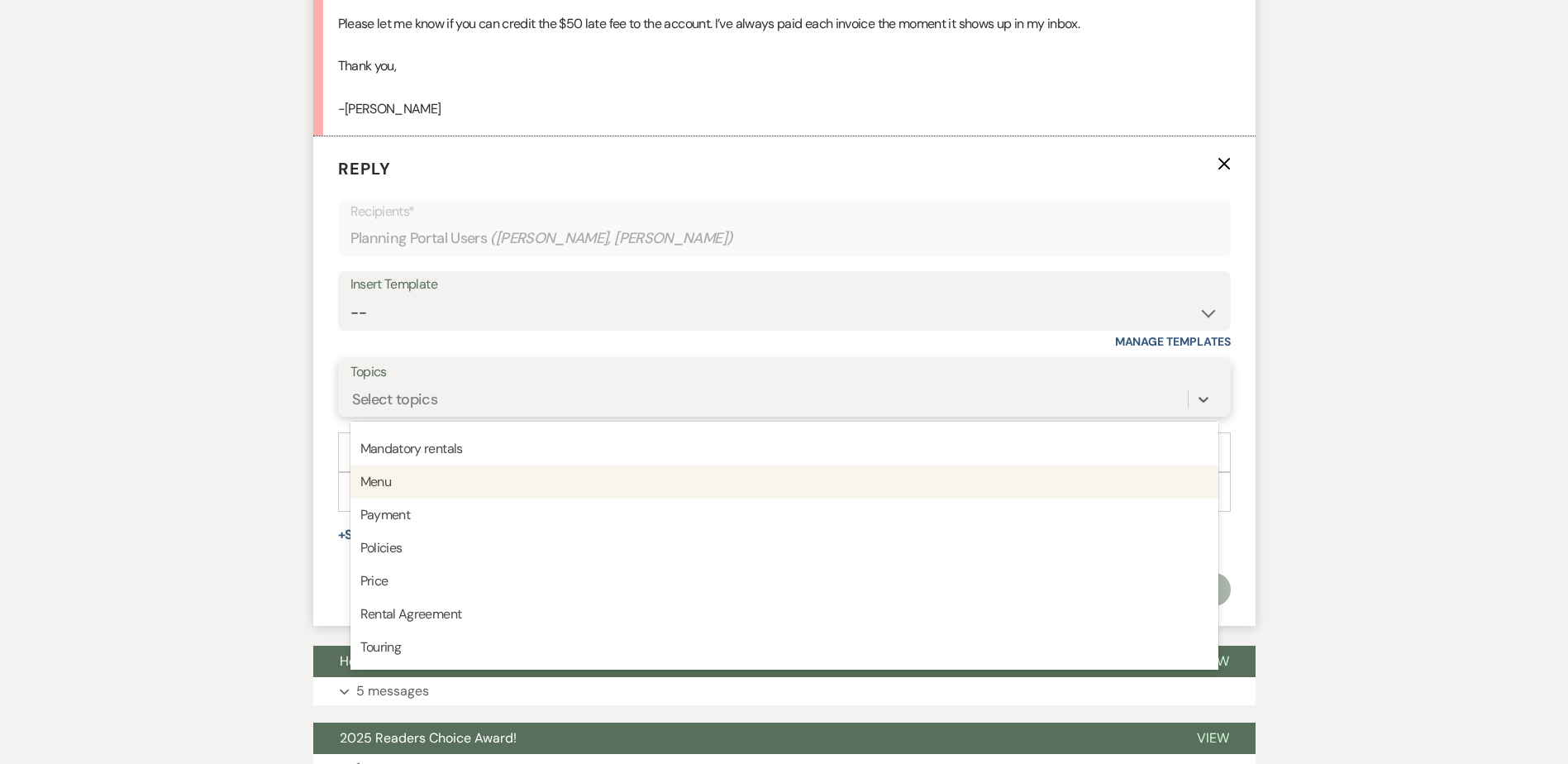
scroll to position [331, 0]
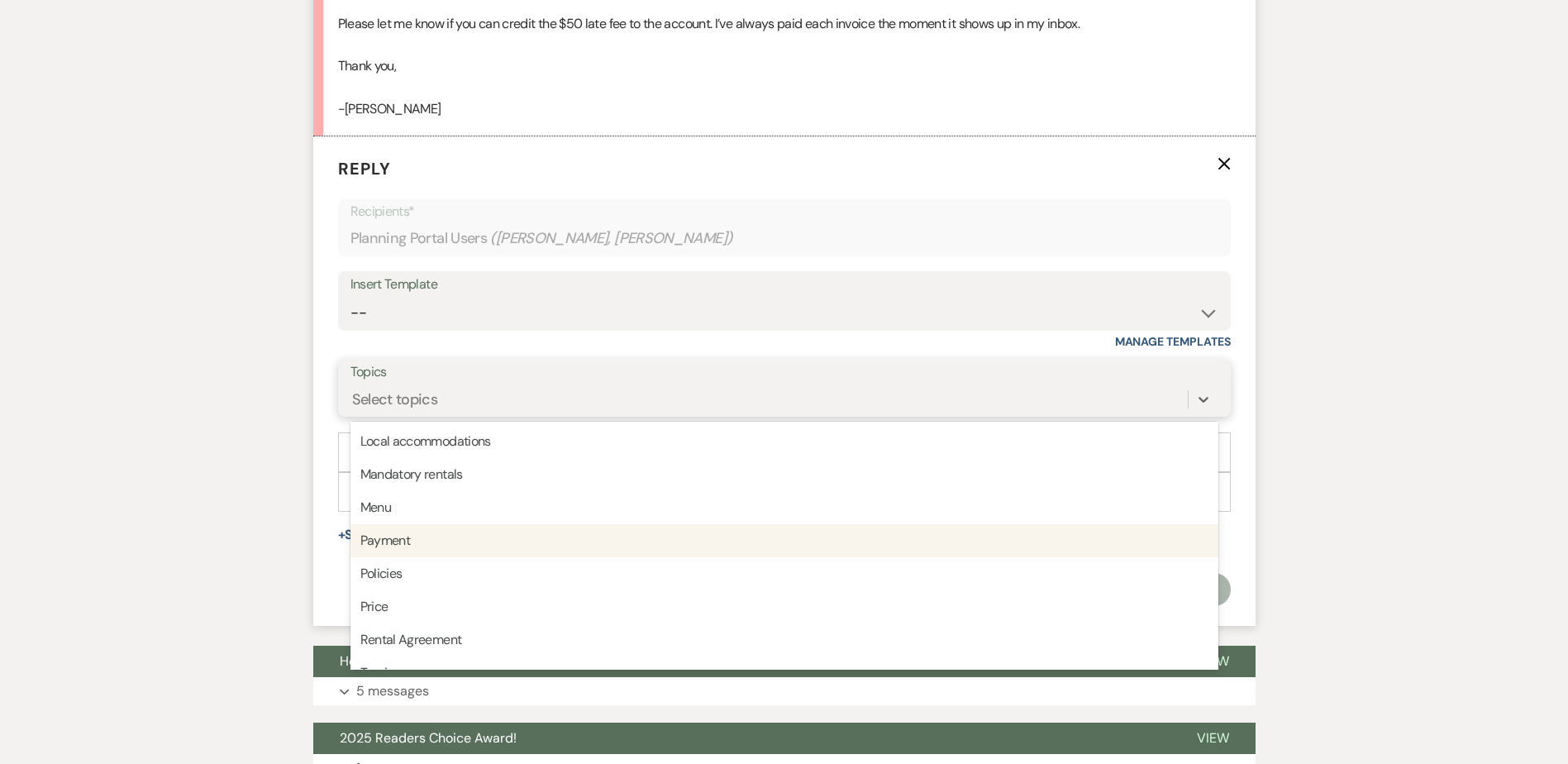
click at [386, 537] on div "Payment" at bounding box center [784, 541] width 868 height 33
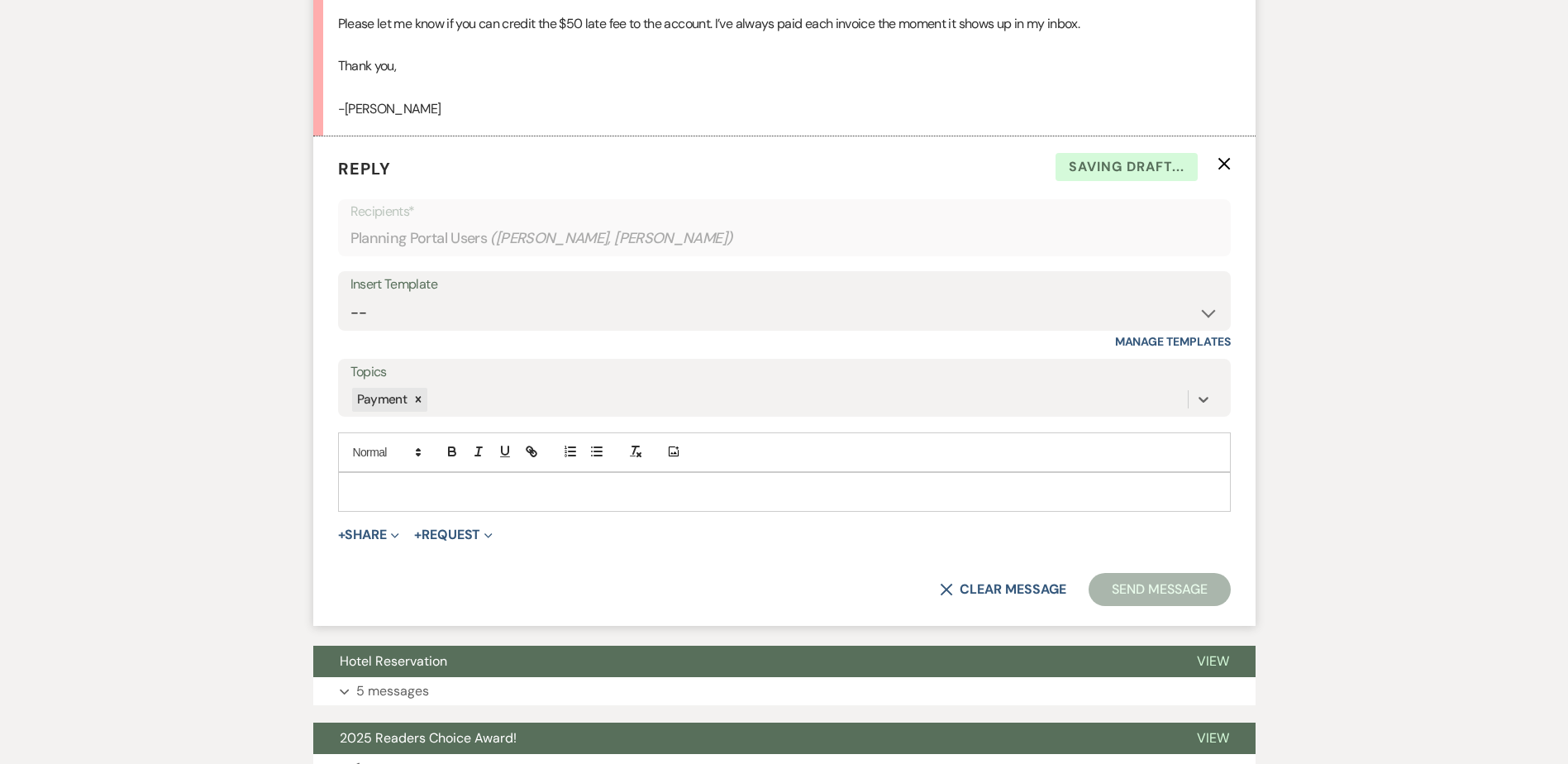
click at [366, 486] on p at bounding box center [785, 491] width 867 height 18
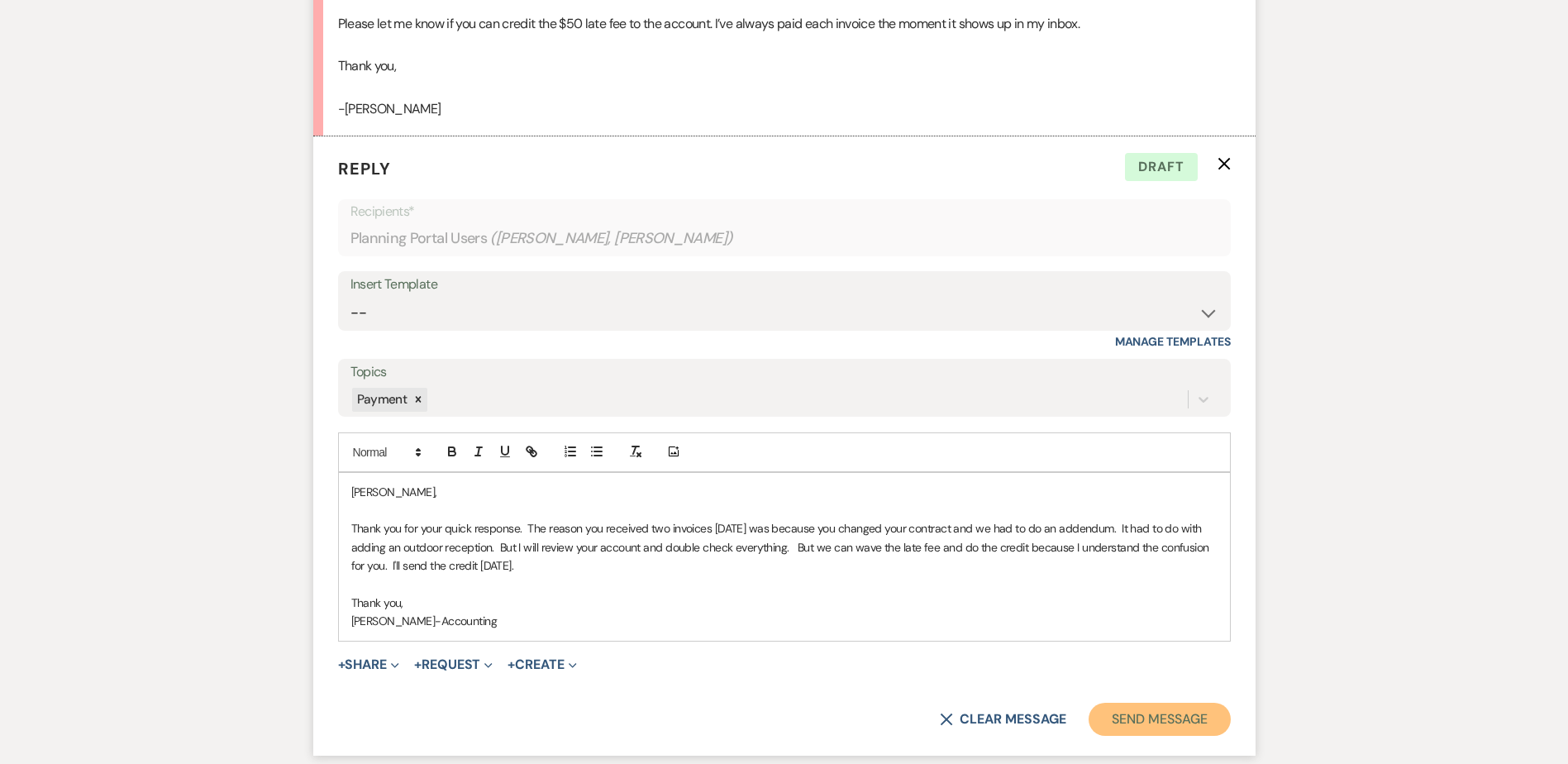
click at [1175, 719] on button "Send Message" at bounding box center [1159, 719] width 142 height 33
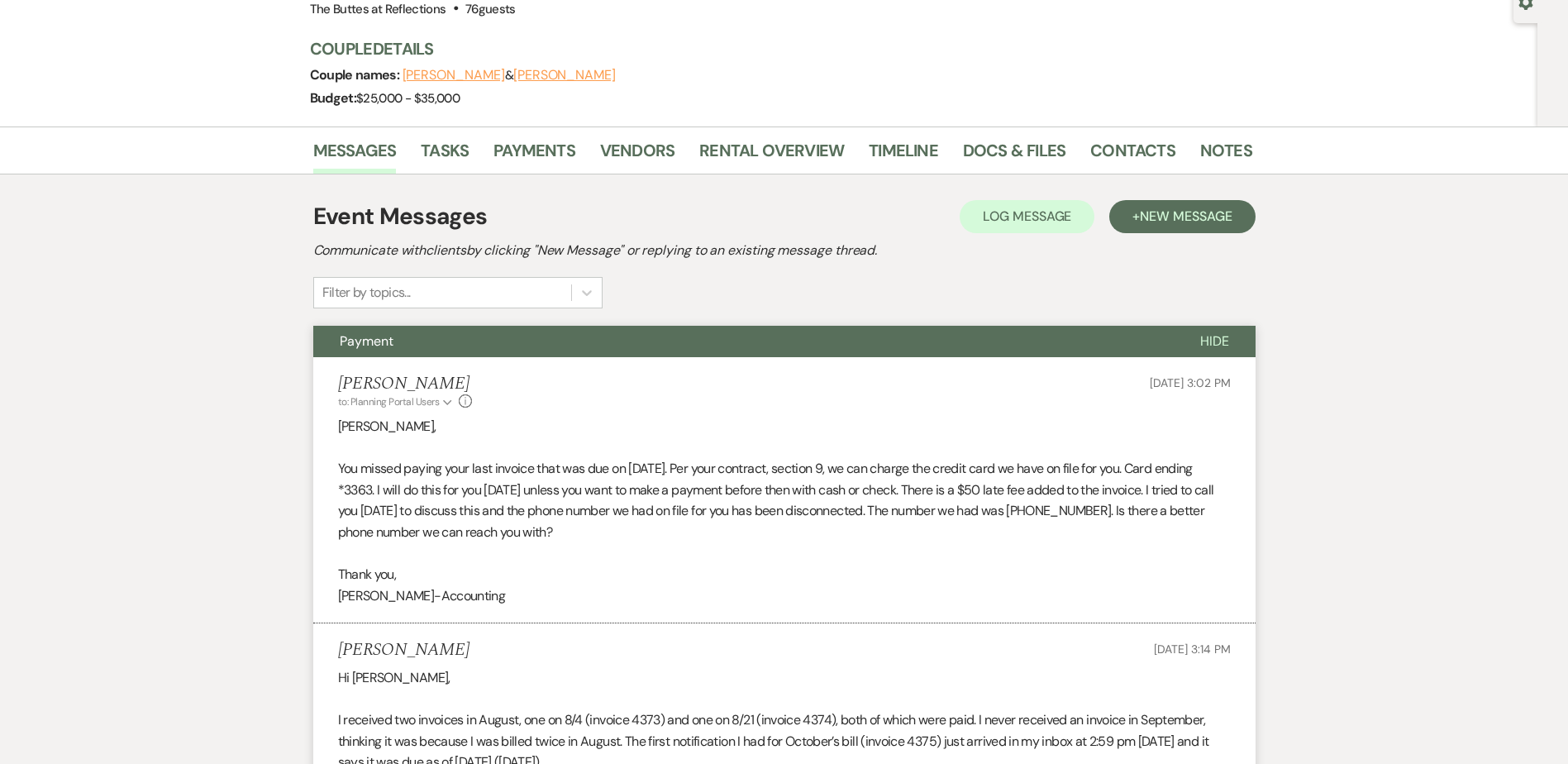
scroll to position [167, 0]
